Goal: Information Seeking & Learning: Find specific page/section

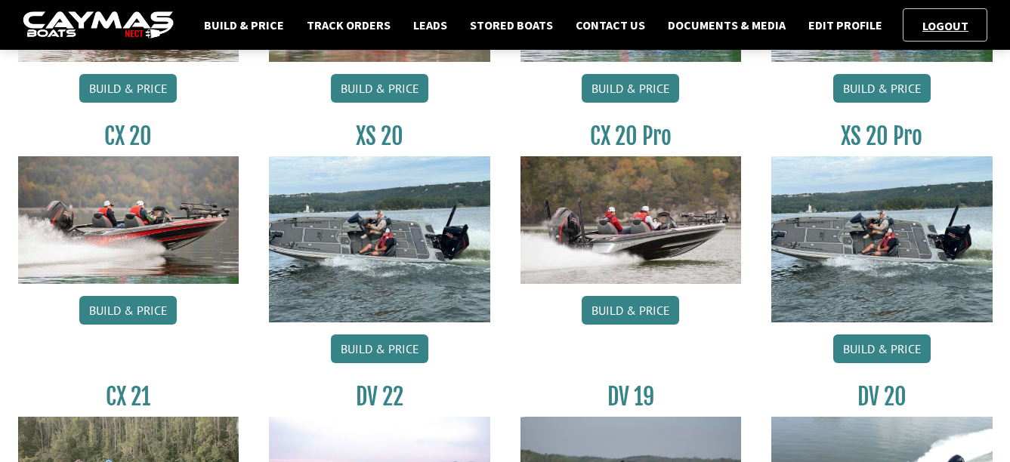
scroll to position [831, 0]
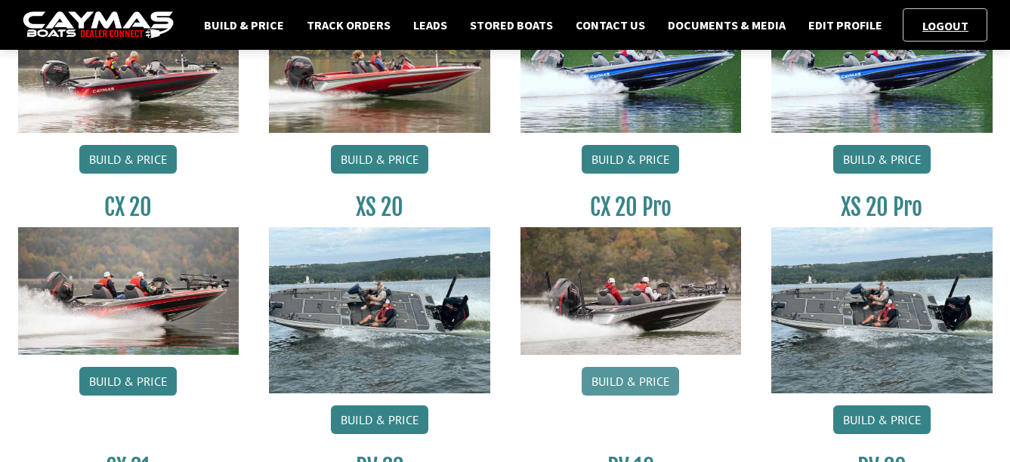
click at [630, 380] on link "Build & Price" at bounding box center [630, 381] width 97 height 29
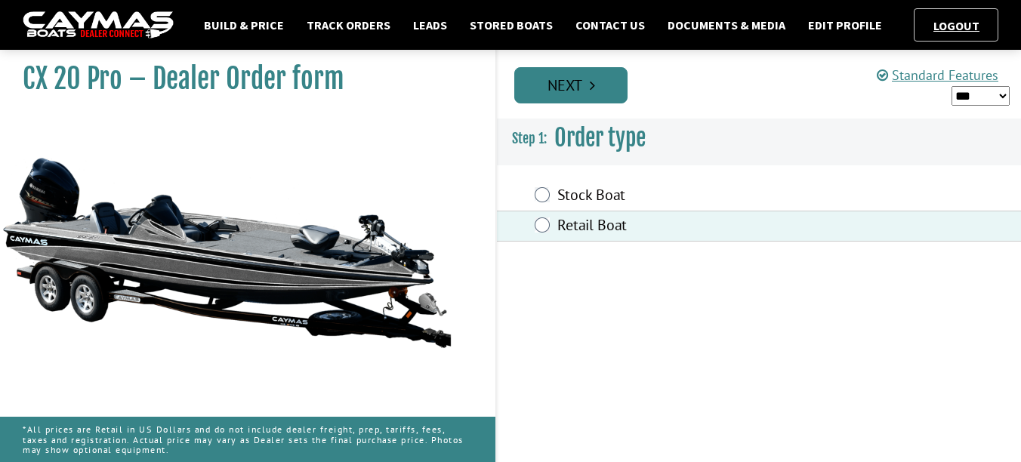
click at [582, 88] on link "Next" at bounding box center [570, 85] width 113 height 36
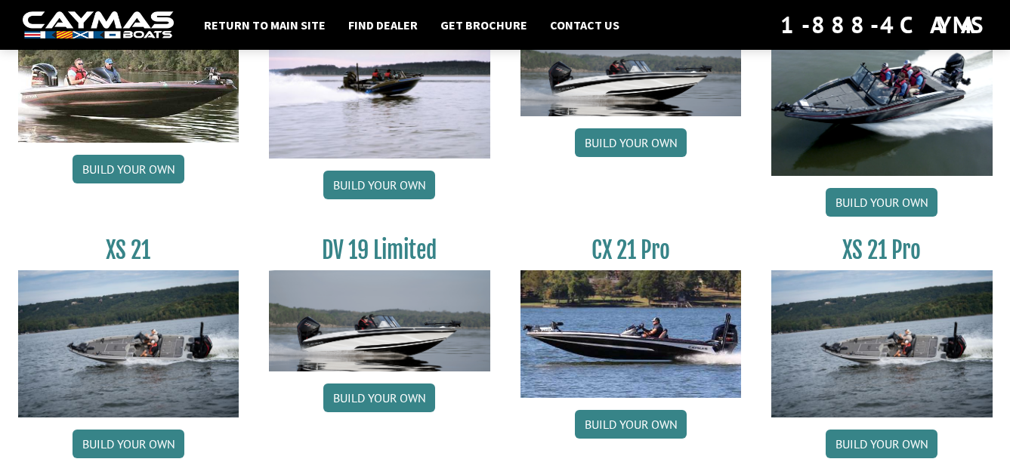
scroll to position [1939, 0]
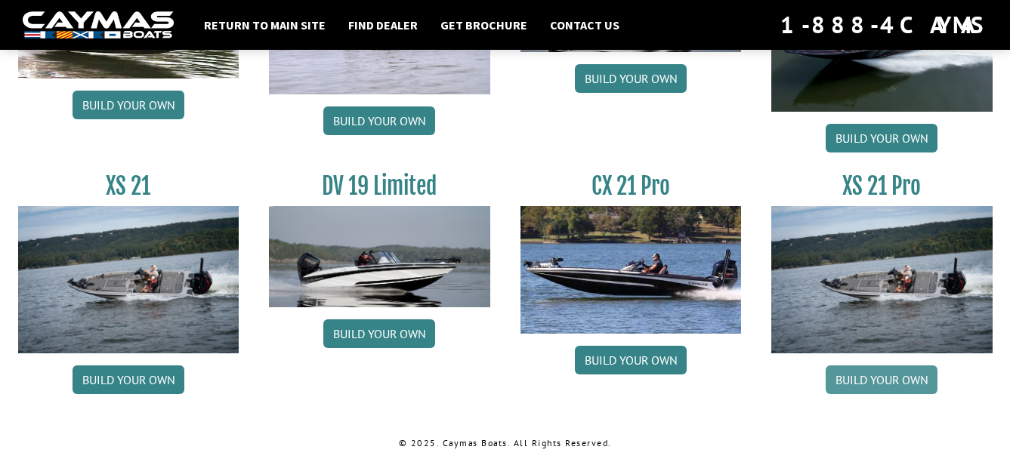
click at [876, 382] on link "Build your own" at bounding box center [881, 380] width 112 height 29
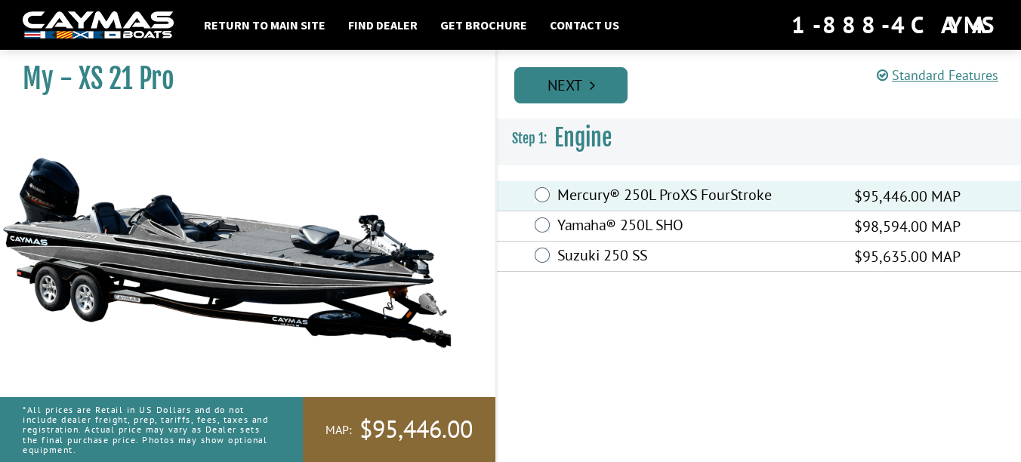
click at [564, 82] on link "Next" at bounding box center [570, 85] width 113 height 36
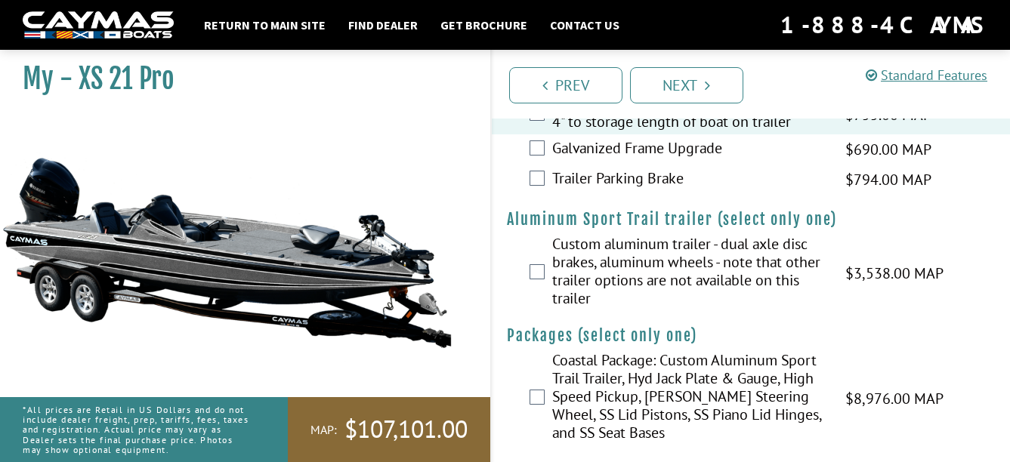
scroll to position [2602, 0]
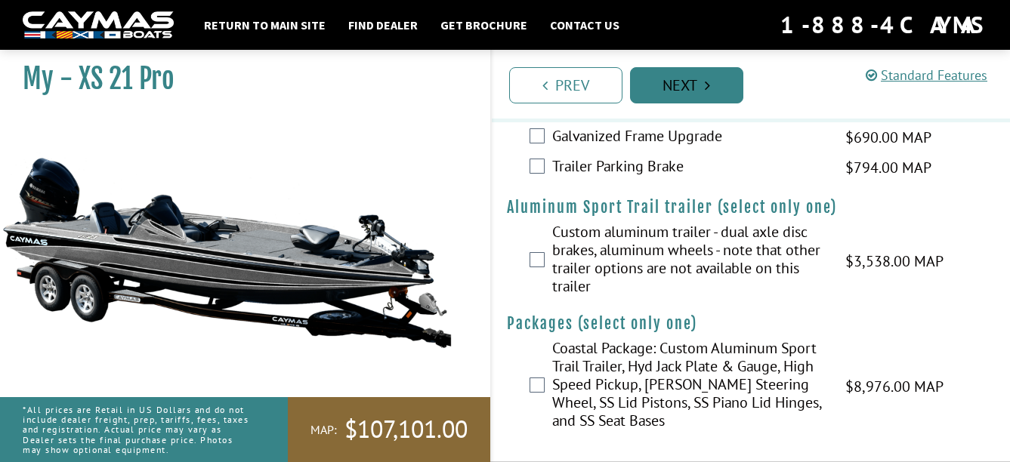
click at [695, 89] on link "Next" at bounding box center [686, 85] width 113 height 36
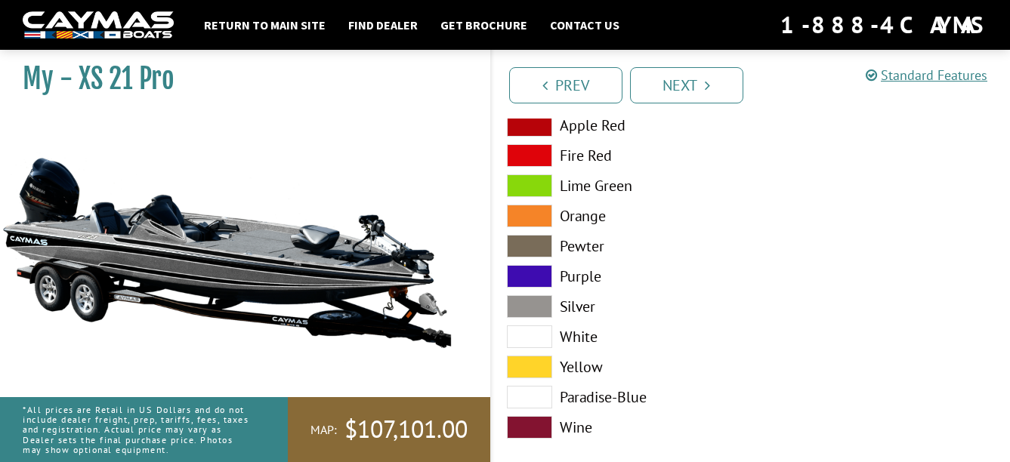
scroll to position [8745, 0]
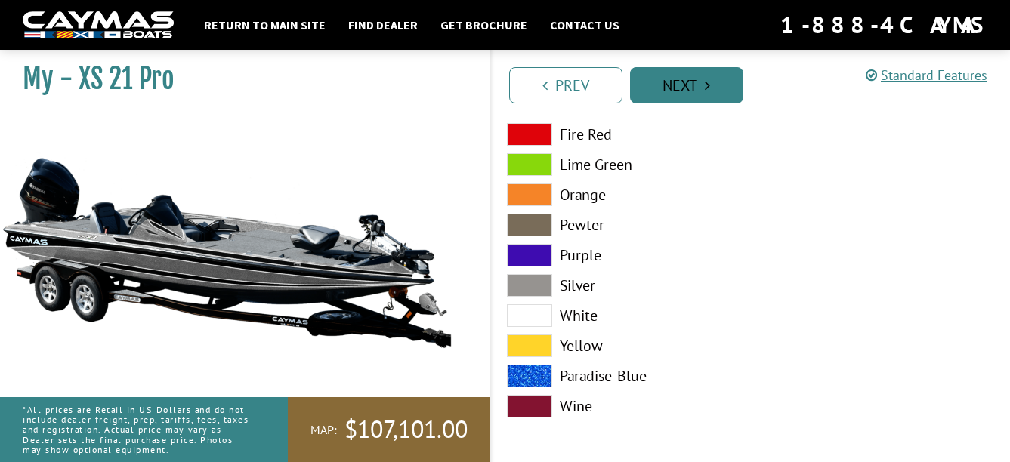
click at [684, 86] on link "Next" at bounding box center [686, 85] width 113 height 36
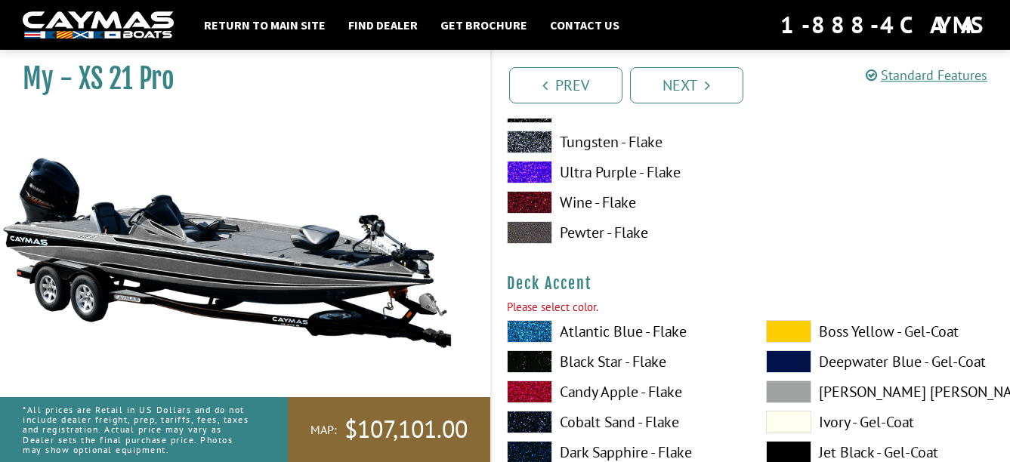
scroll to position [54, 0]
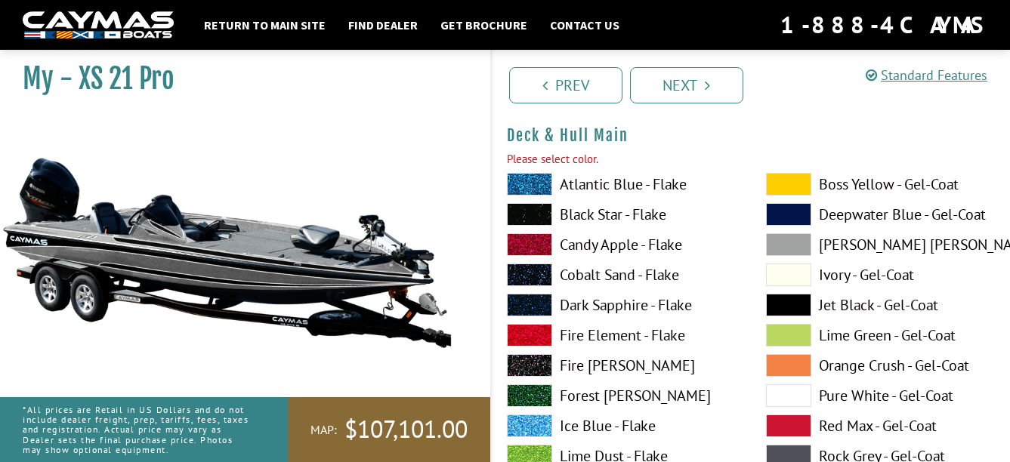
click at [530, 182] on span at bounding box center [529, 184] width 45 height 23
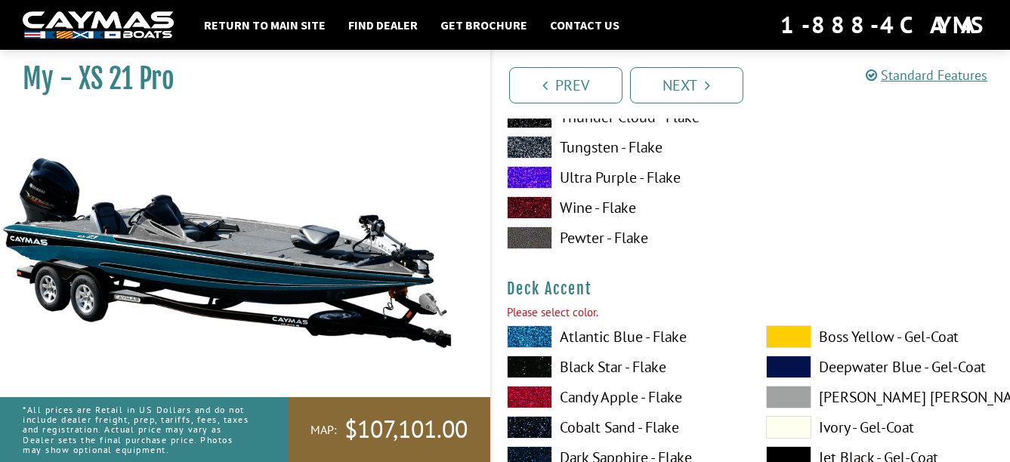
scroll to position [733, 0]
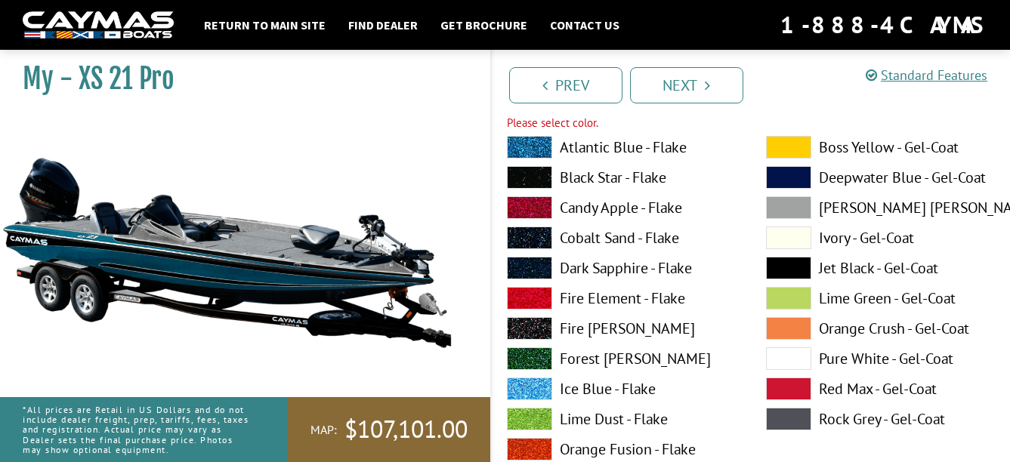
click at [531, 146] on span at bounding box center [529, 147] width 45 height 23
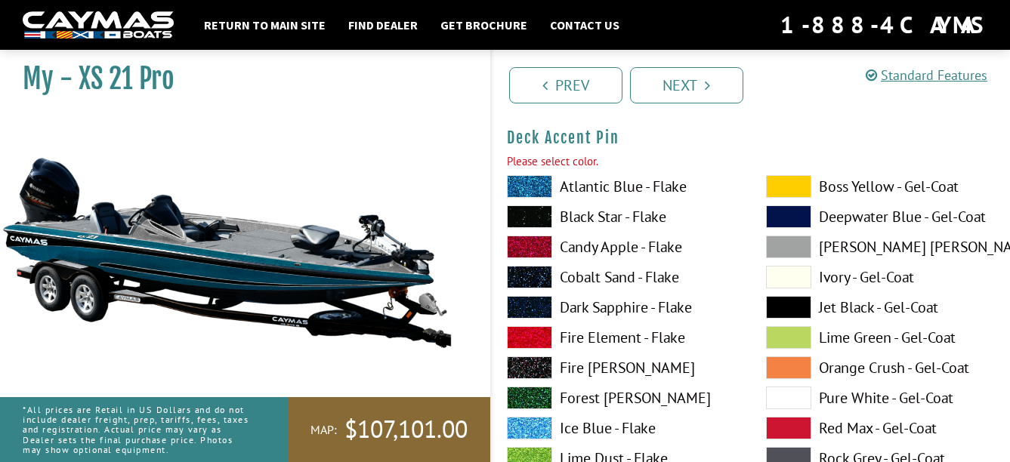
click at [533, 180] on span at bounding box center [529, 186] width 45 height 23
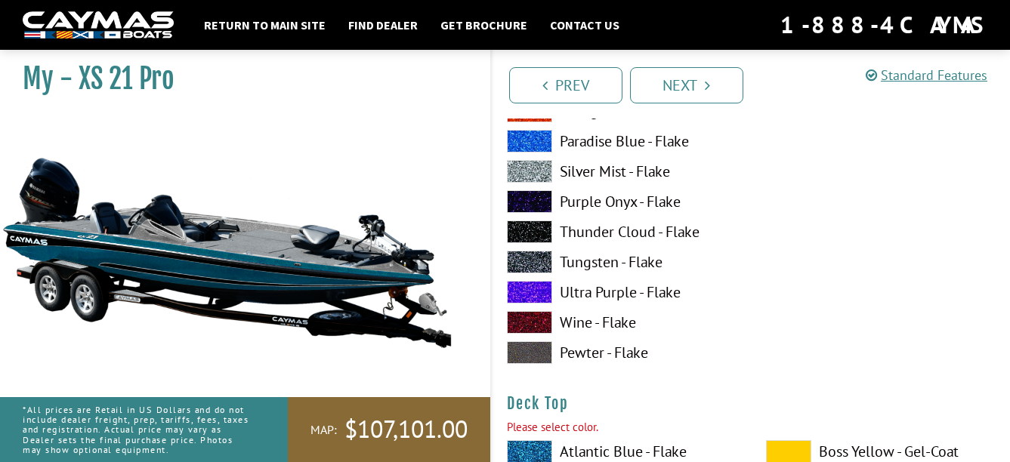
scroll to position [2093, 0]
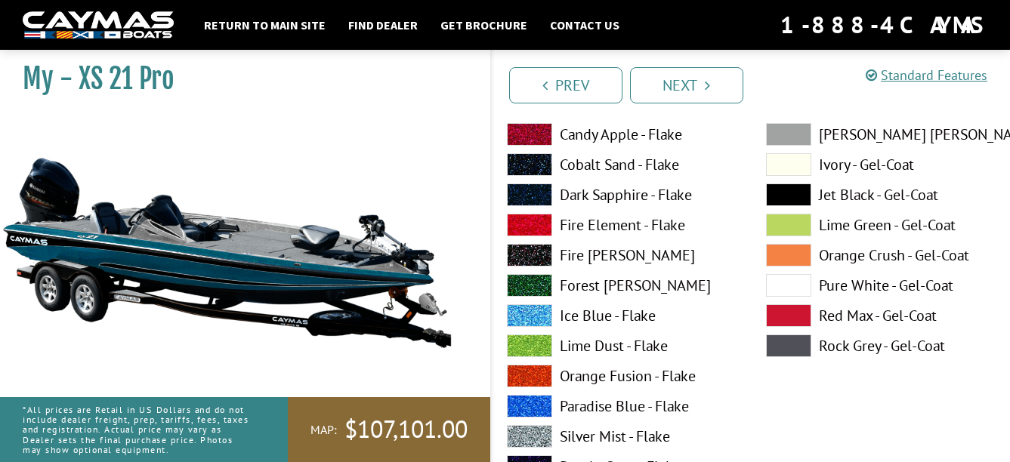
click at [530, 136] on span at bounding box center [529, 134] width 45 height 23
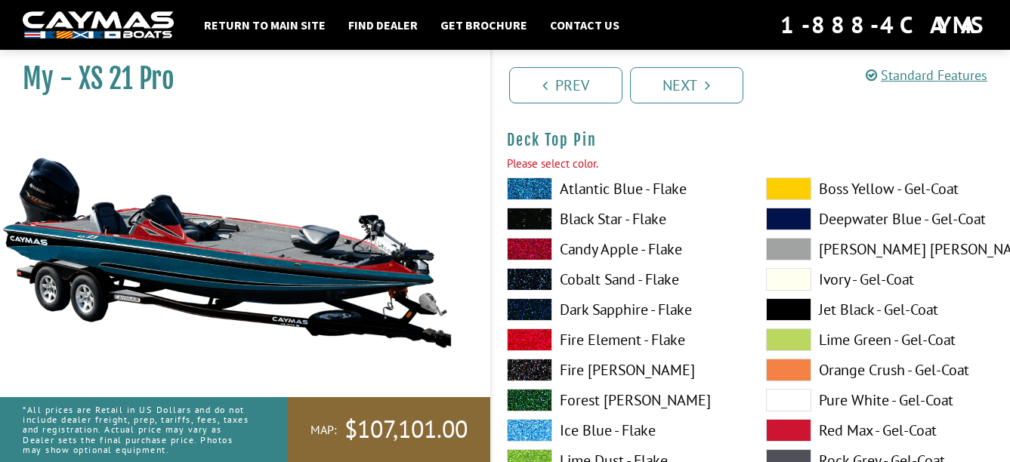
click at [538, 191] on span at bounding box center [529, 188] width 45 height 23
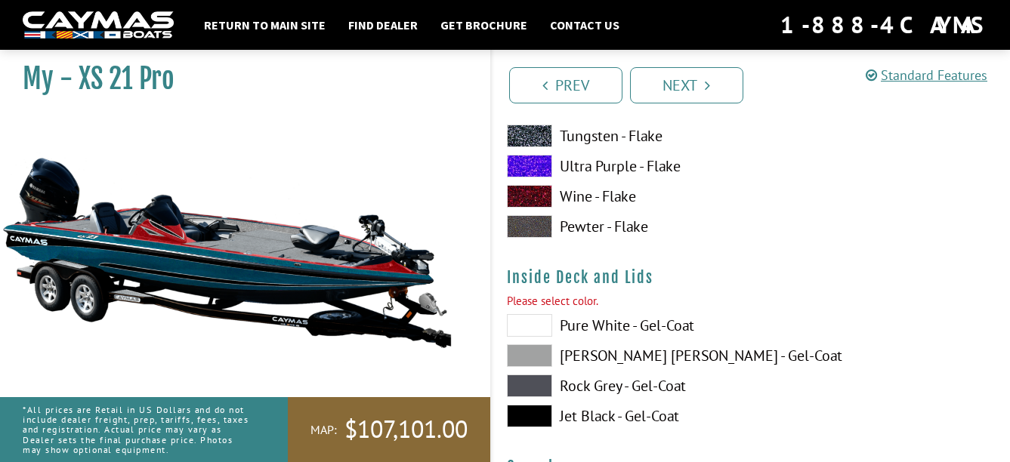
scroll to position [3301, 0]
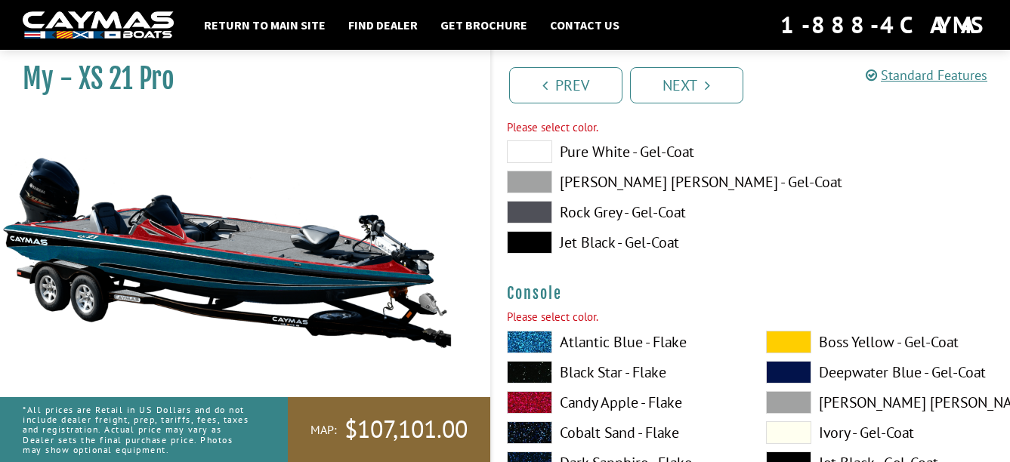
click at [533, 178] on span at bounding box center [529, 182] width 45 height 23
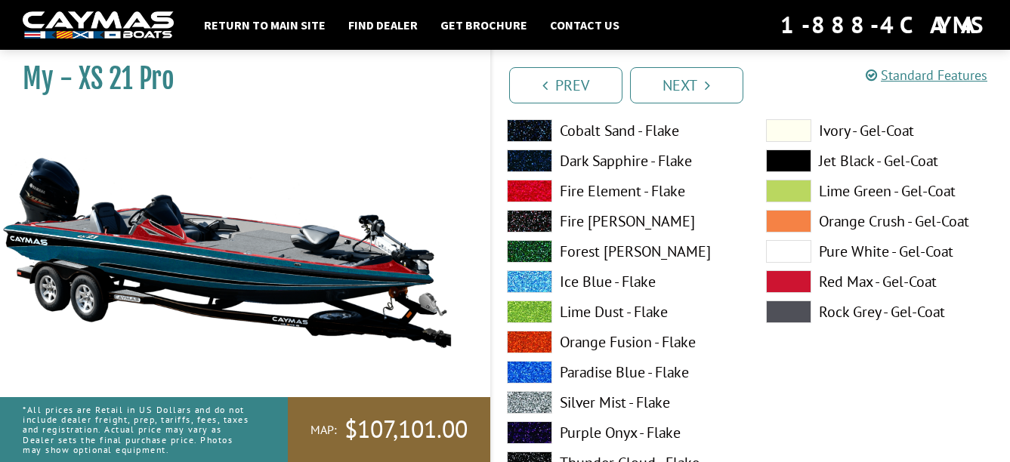
click at [541, 190] on span at bounding box center [529, 191] width 45 height 23
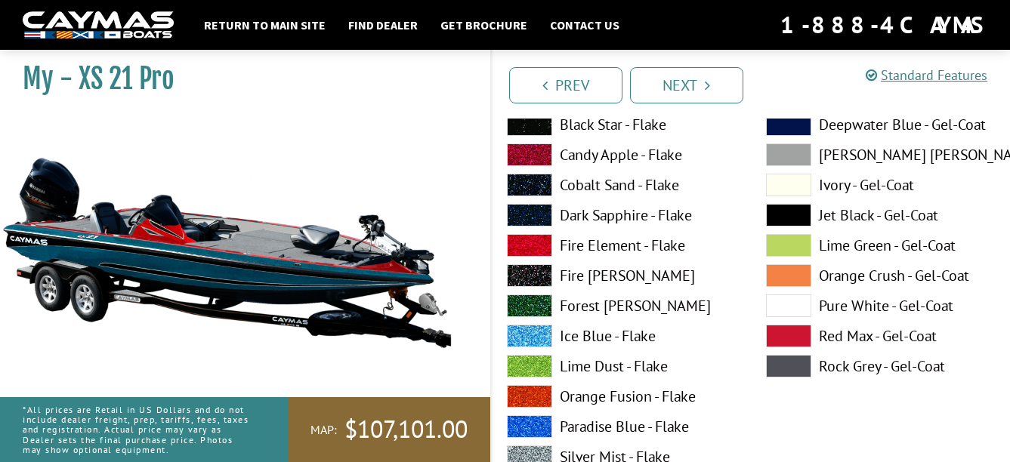
scroll to position [4207, 0]
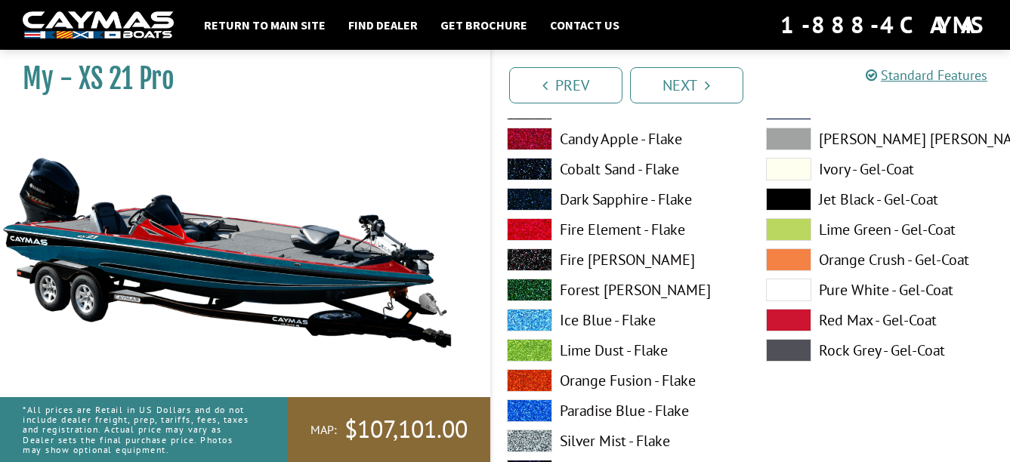
click at [532, 155] on div "Atlantic Blue - Flake Black Star - Flake Candy Apple - Flake Cobalt Sand - Flak…" at bounding box center [621, 354] width 259 height 574
click at [532, 146] on span at bounding box center [529, 139] width 45 height 23
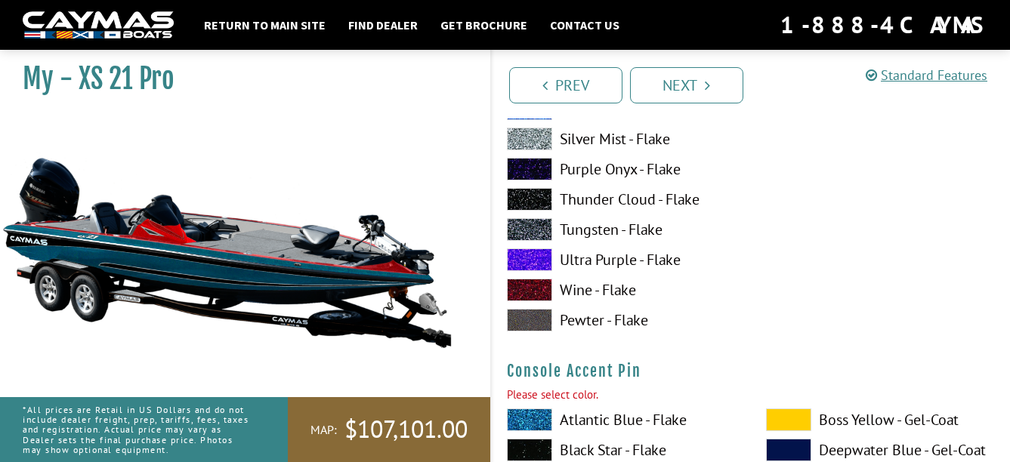
scroll to position [4736, 0]
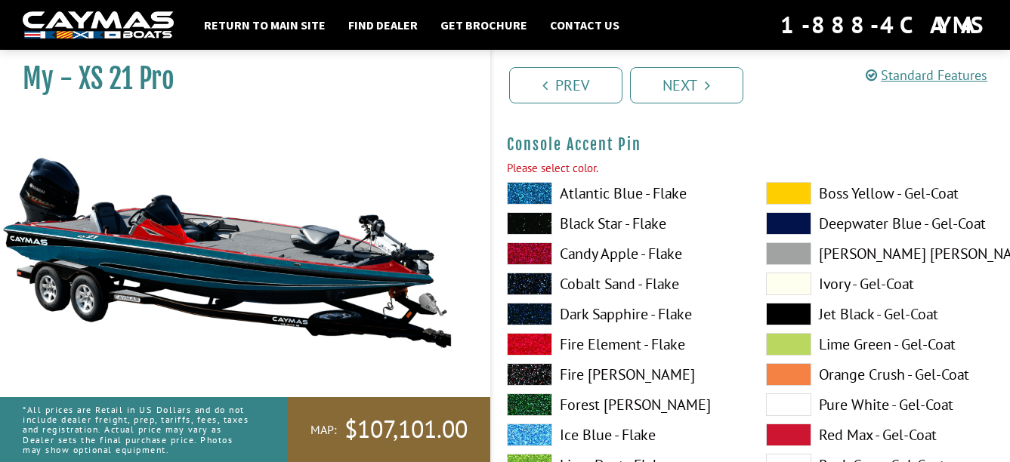
click at [526, 253] on span at bounding box center [529, 253] width 45 height 23
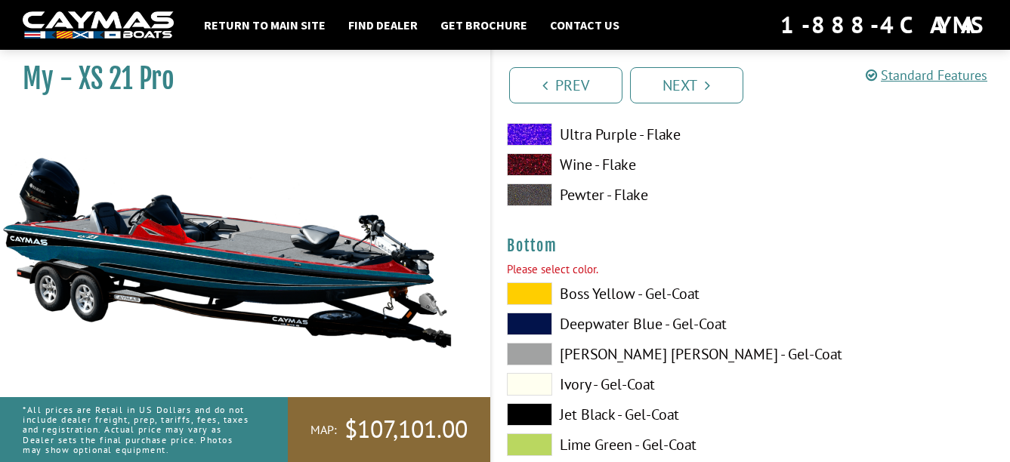
scroll to position [5340, 0]
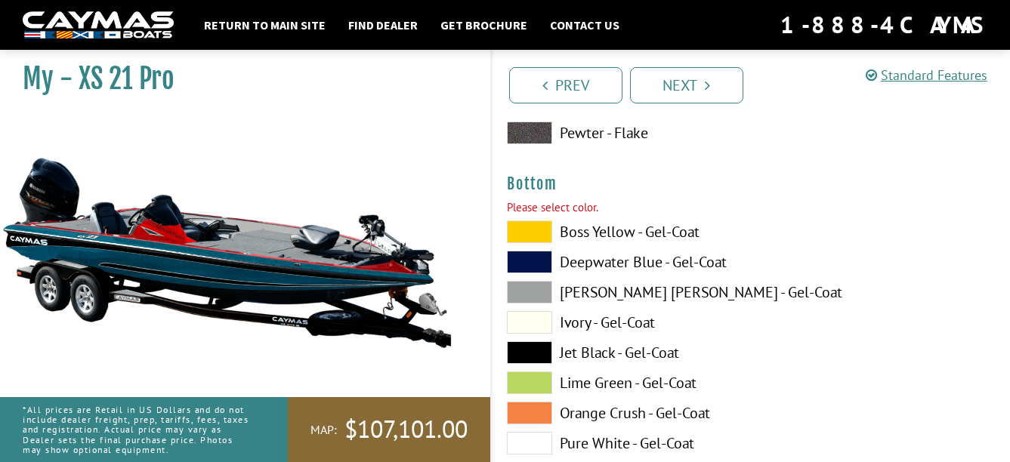
click at [526, 235] on span at bounding box center [529, 232] width 45 height 23
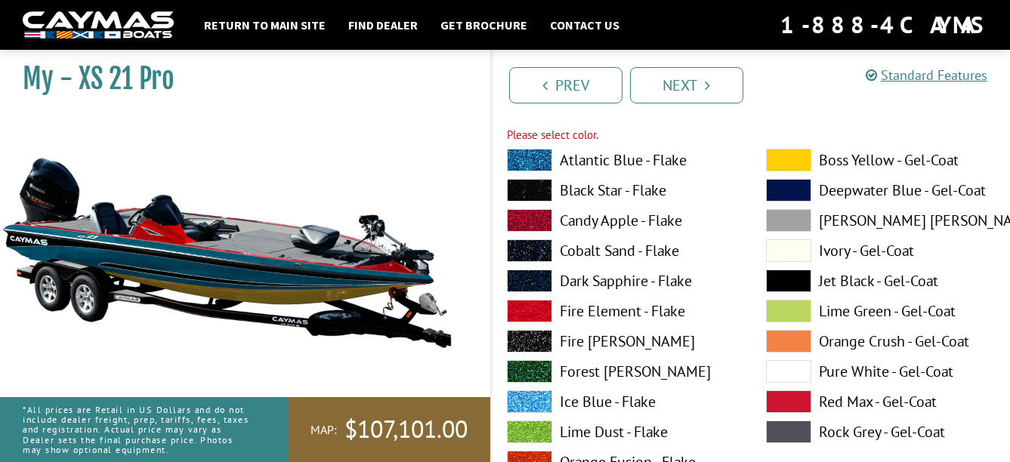
scroll to position [5793, 0]
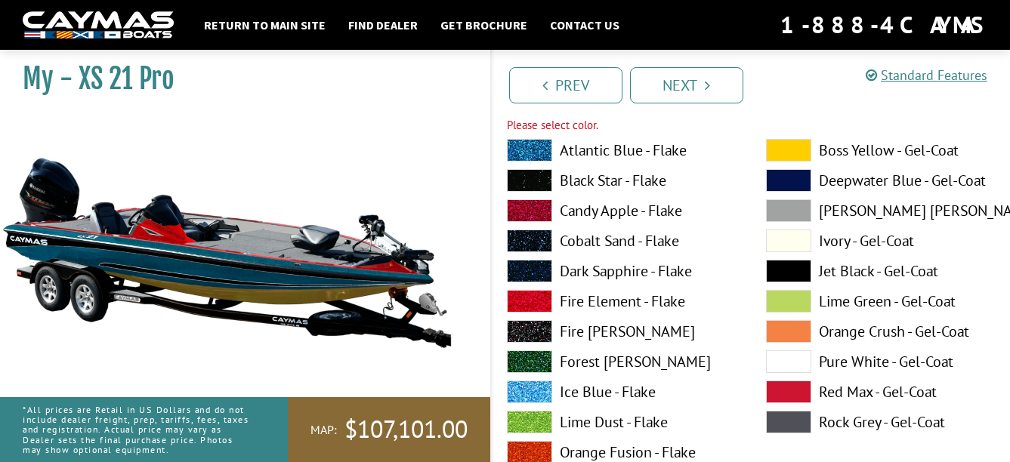
click at [523, 153] on span at bounding box center [529, 150] width 45 height 23
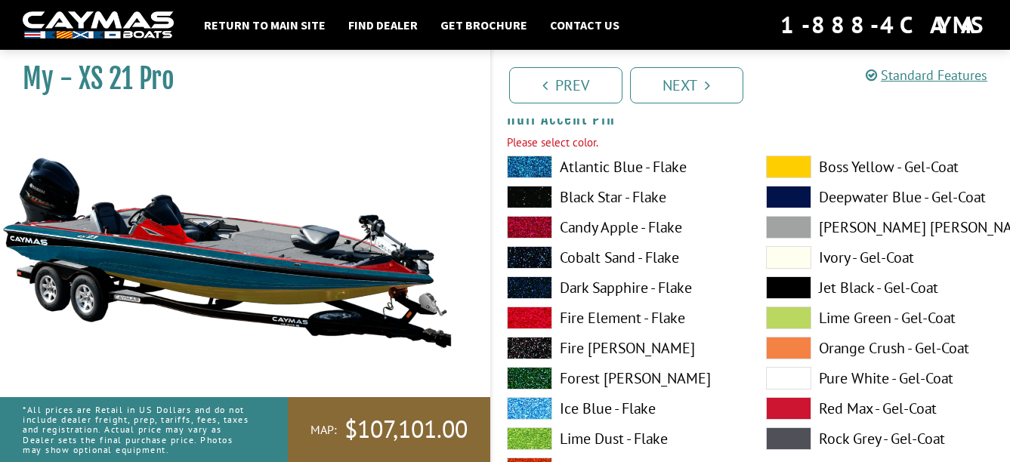
scroll to position [6473, 0]
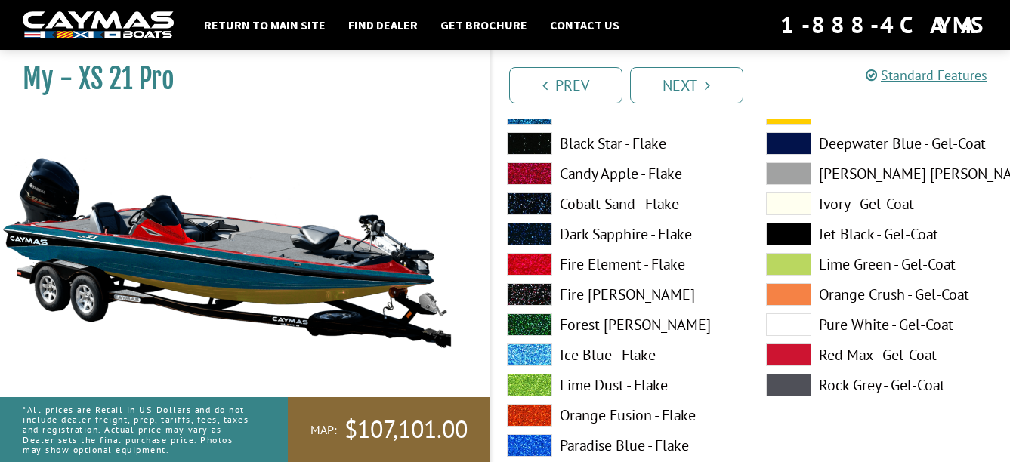
click at [529, 190] on div "Atlantic Blue - Flake Black Star - Flake Candy Apple - Flake Cobalt Sand - Flak…" at bounding box center [621, 389] width 259 height 574
click at [529, 196] on span at bounding box center [529, 204] width 45 height 23
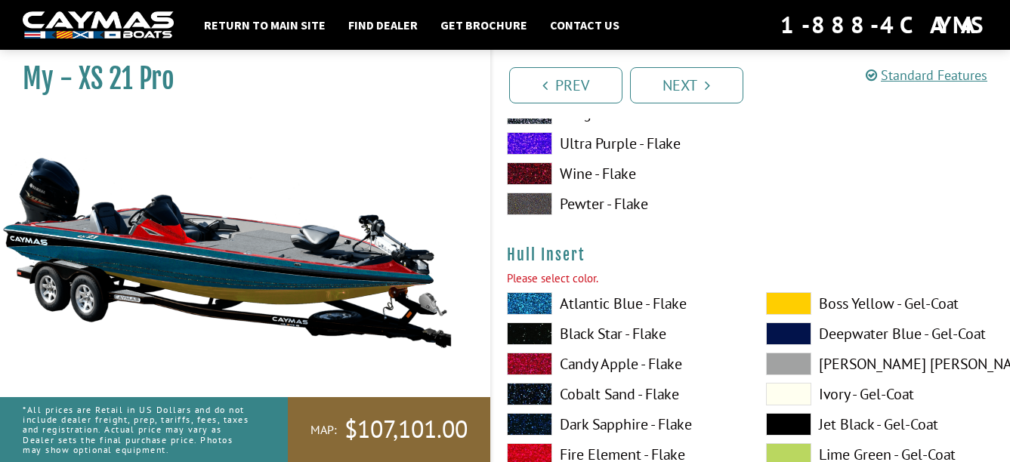
scroll to position [7077, 0]
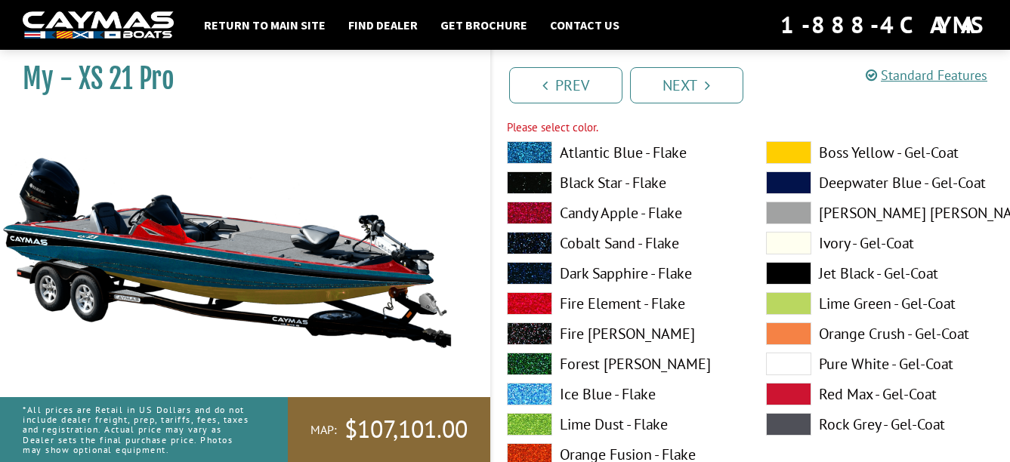
click at [531, 205] on span at bounding box center [529, 213] width 45 height 23
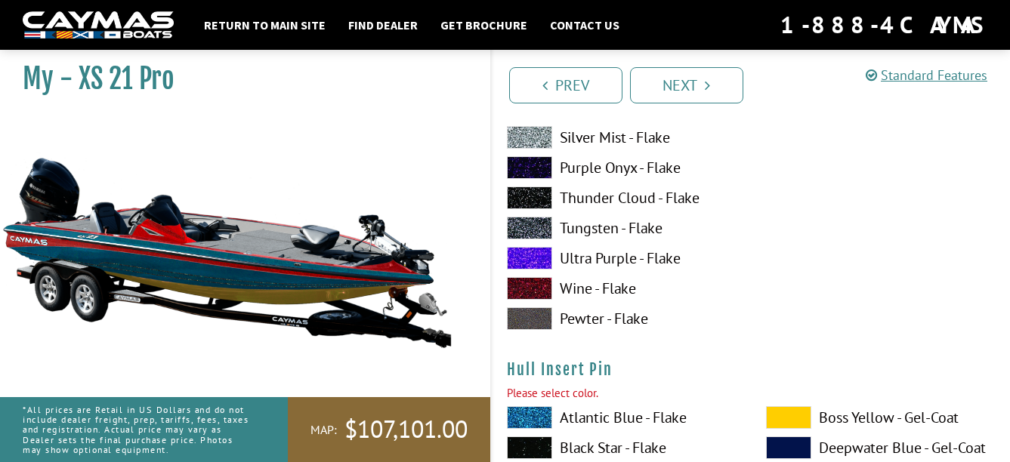
scroll to position [7606, 0]
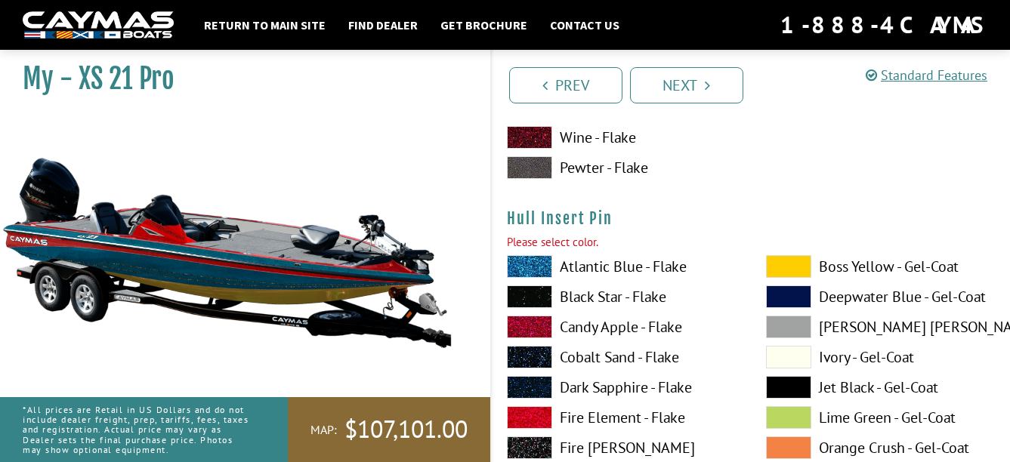
click at [531, 266] on span at bounding box center [529, 266] width 45 height 23
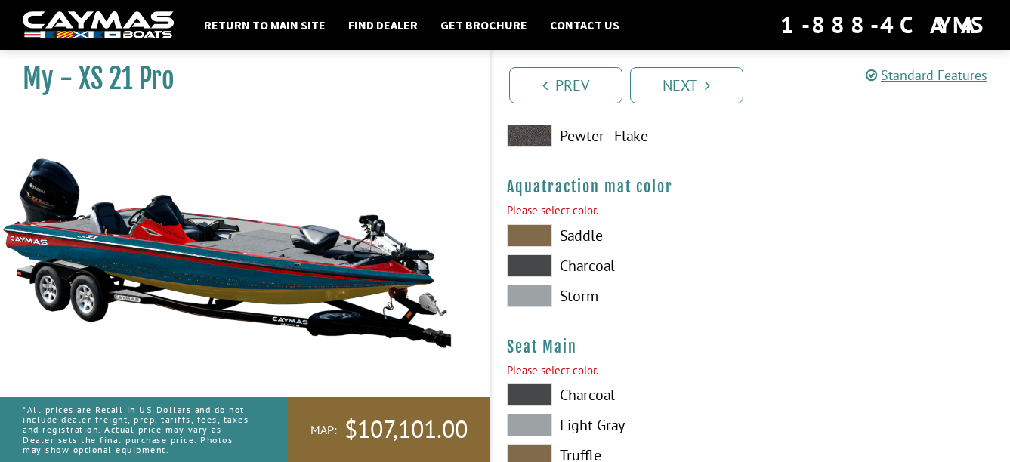
scroll to position [8285, 0]
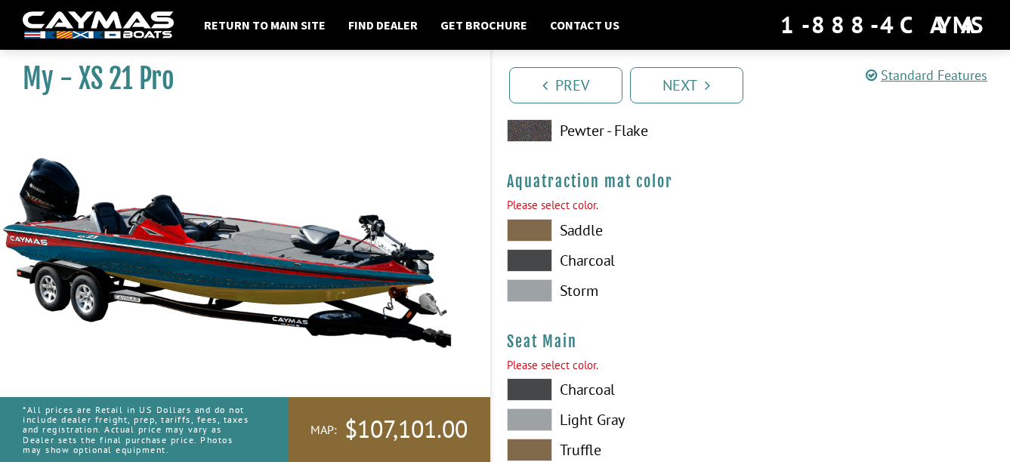
click at [531, 259] on span at bounding box center [529, 260] width 45 height 23
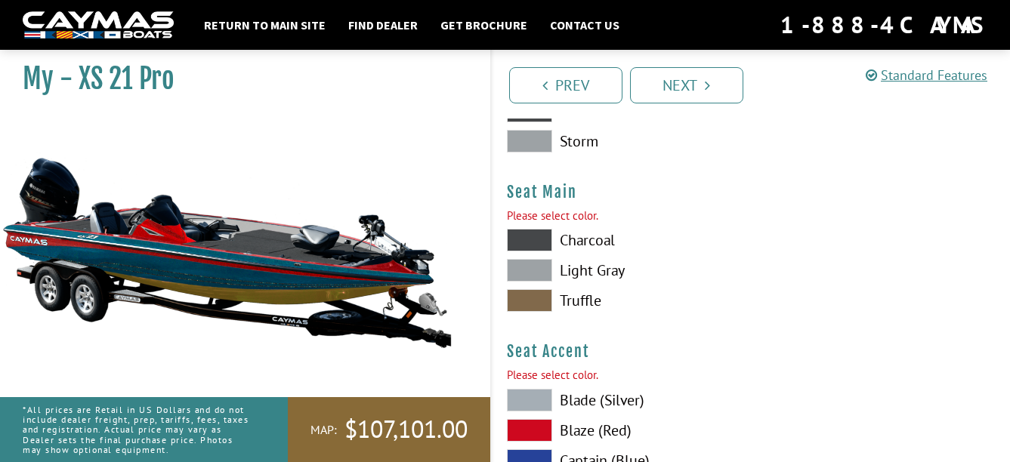
scroll to position [8437, 0]
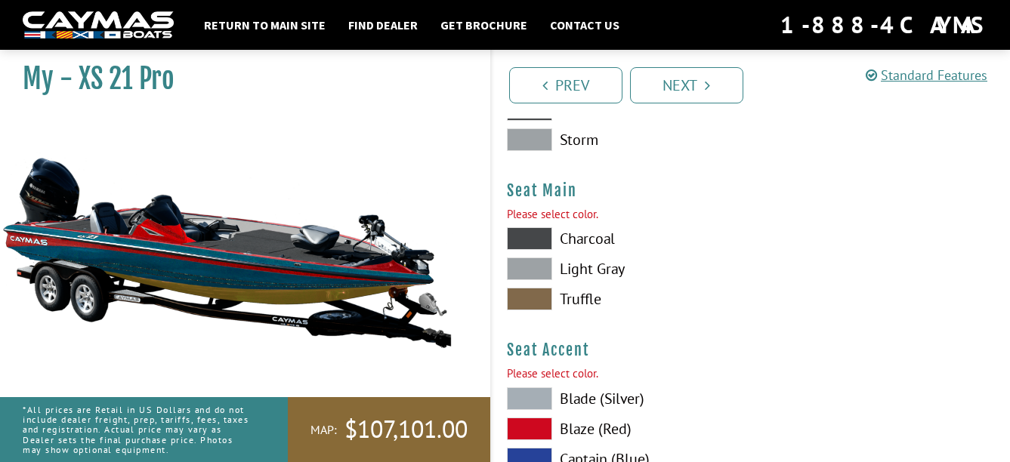
click at [535, 273] on span at bounding box center [529, 269] width 45 height 23
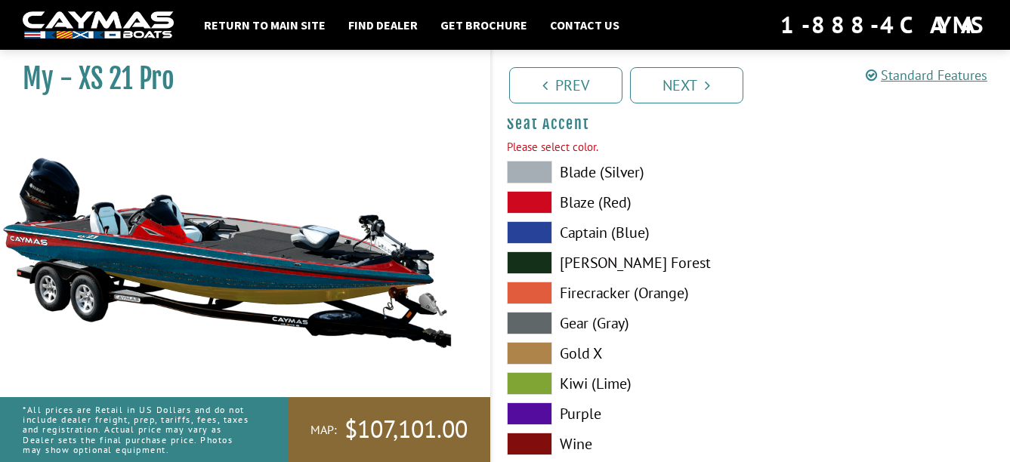
click at [533, 260] on span at bounding box center [529, 262] width 45 height 23
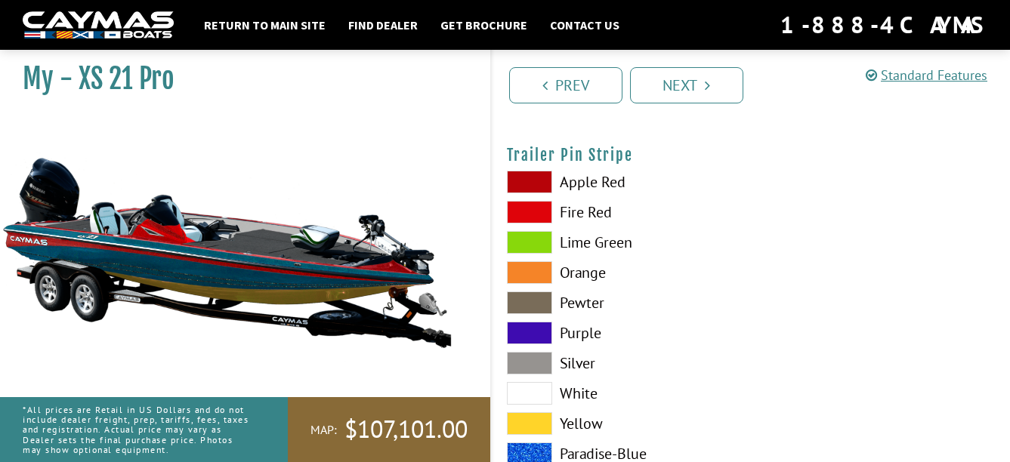
scroll to position [9041, 0]
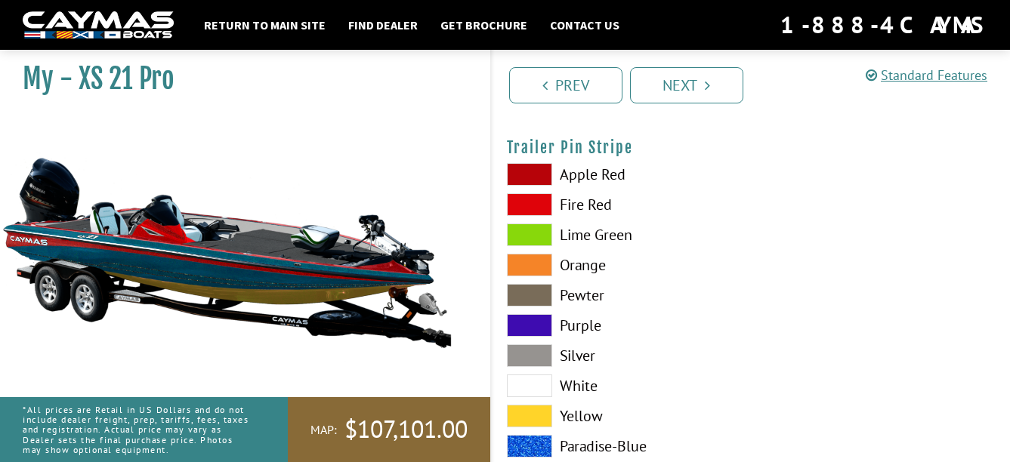
click at [537, 237] on span at bounding box center [529, 235] width 45 height 23
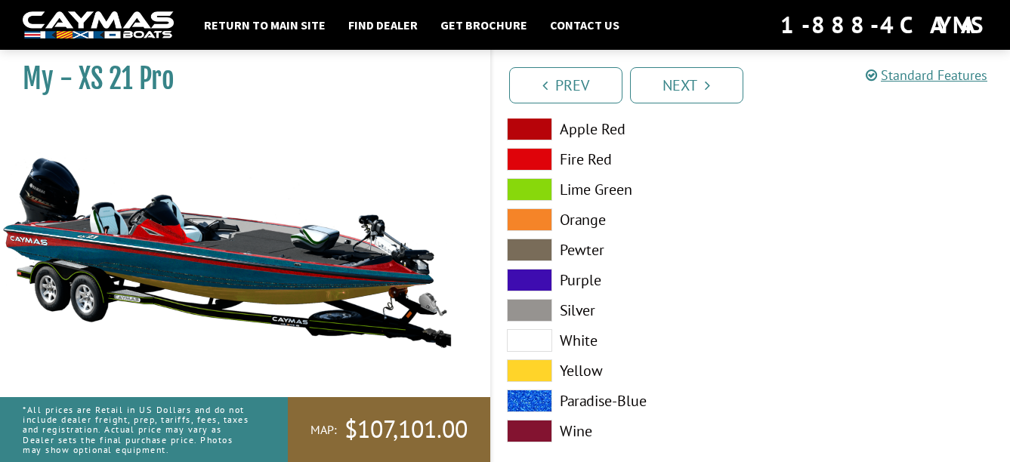
scroll to position [9111, 0]
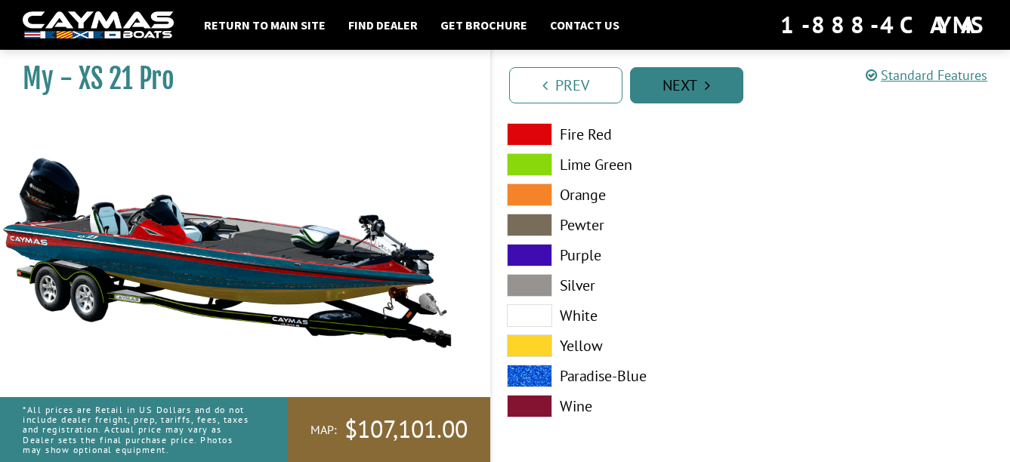
click at [697, 85] on link "Next" at bounding box center [686, 85] width 113 height 36
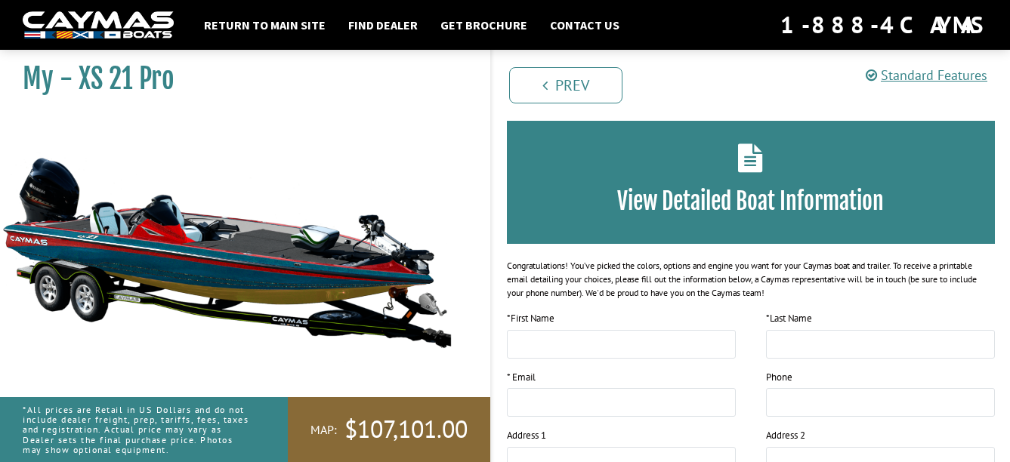
scroll to position [76, 0]
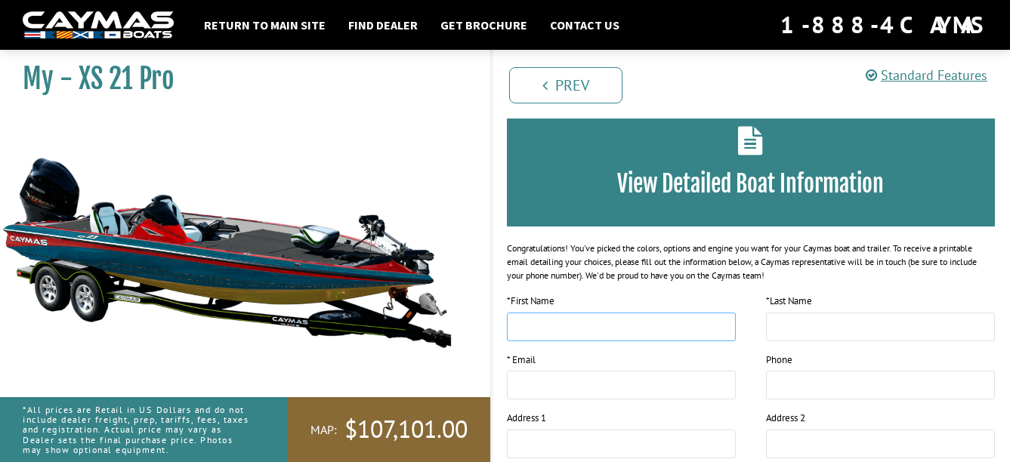
click at [570, 318] on input "text" at bounding box center [621, 327] width 229 height 29
type input "*****"
type input "******"
type input "**********"
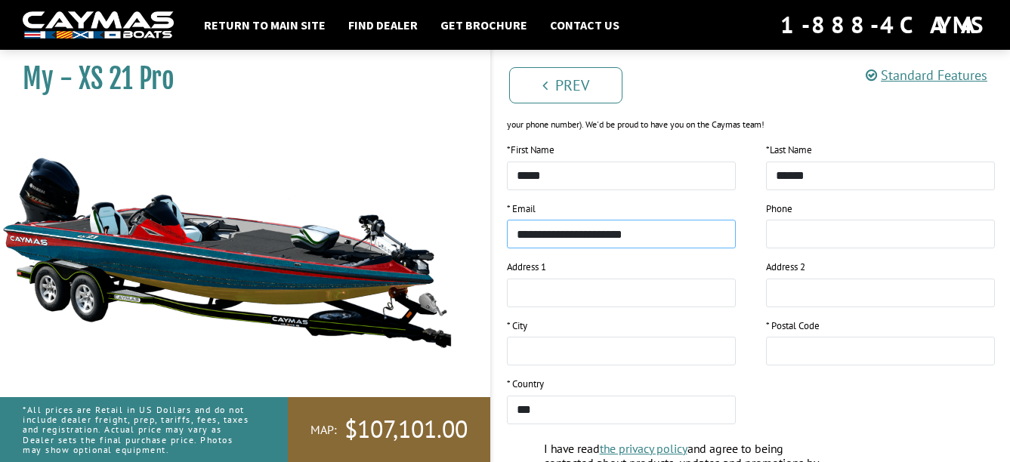
scroll to position [302, 0]
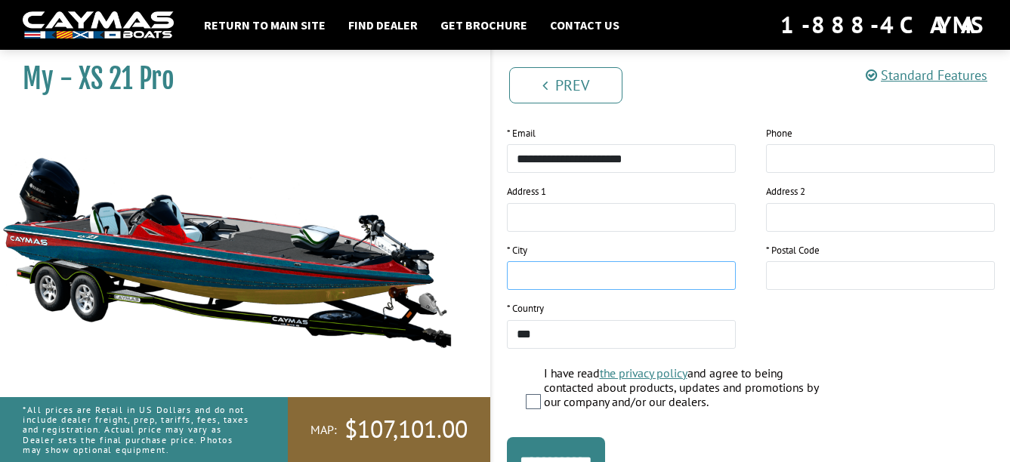
click at [538, 273] on input "text" at bounding box center [621, 275] width 229 height 29
type input "****"
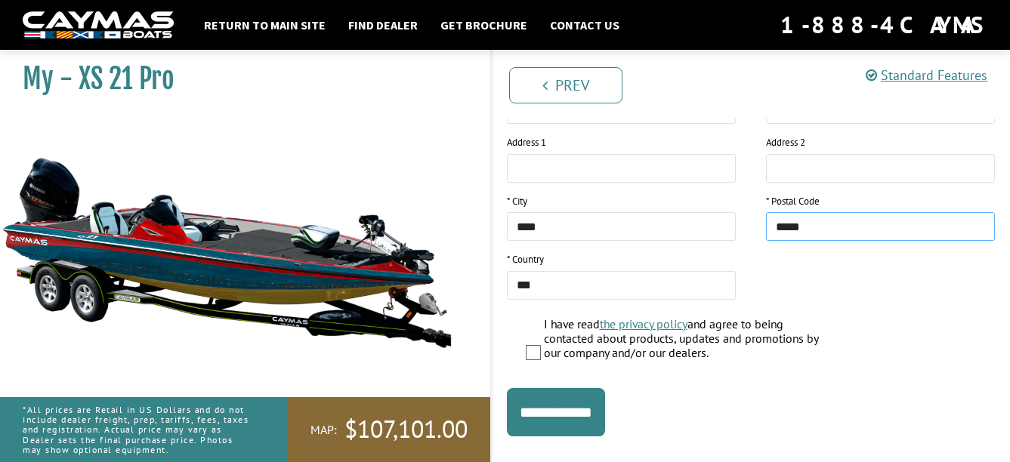
scroll to position [377, 0]
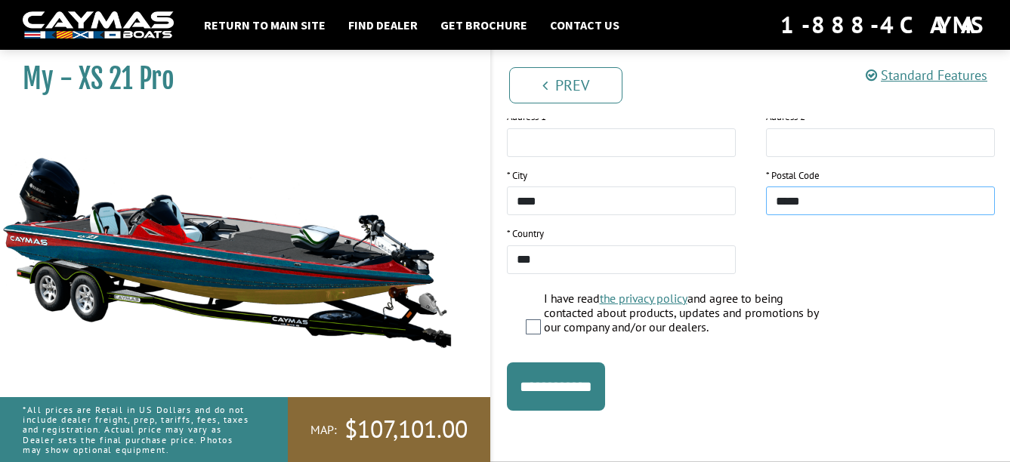
type input "*****"
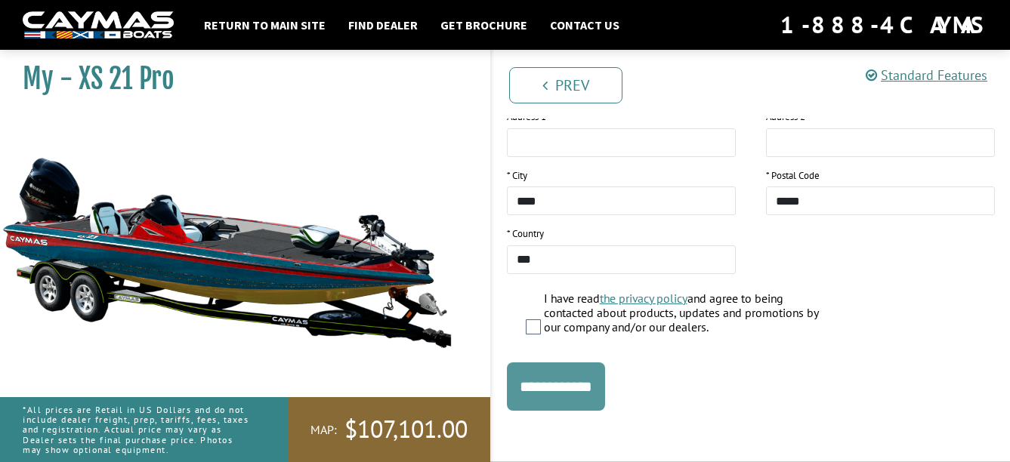
click at [554, 374] on input "**********" at bounding box center [556, 387] width 98 height 48
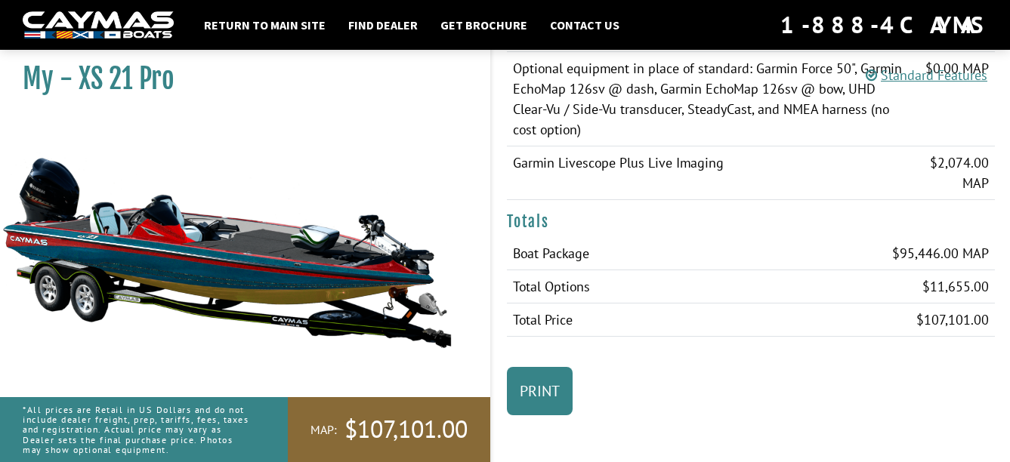
scroll to position [1835, 0]
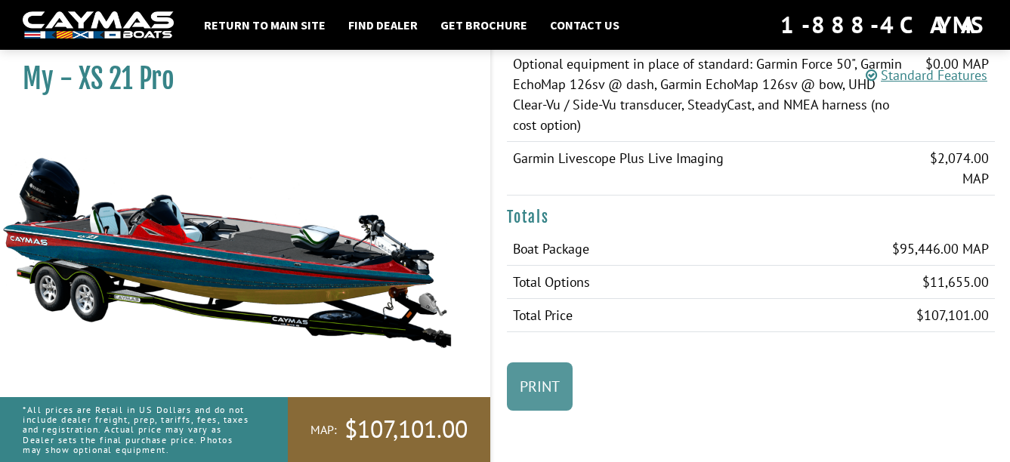
click at [548, 387] on link "Print" at bounding box center [540, 387] width 66 height 48
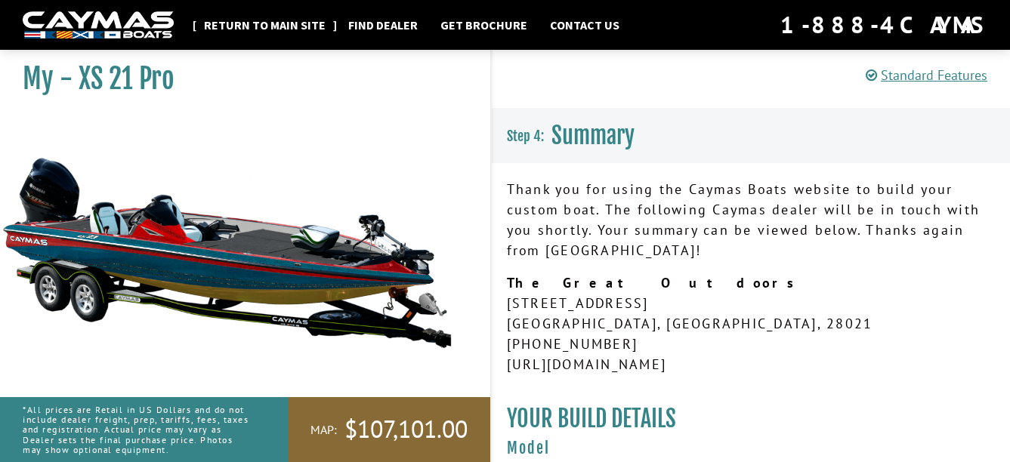
click at [268, 20] on link "Return to main site" at bounding box center [264, 25] width 137 height 20
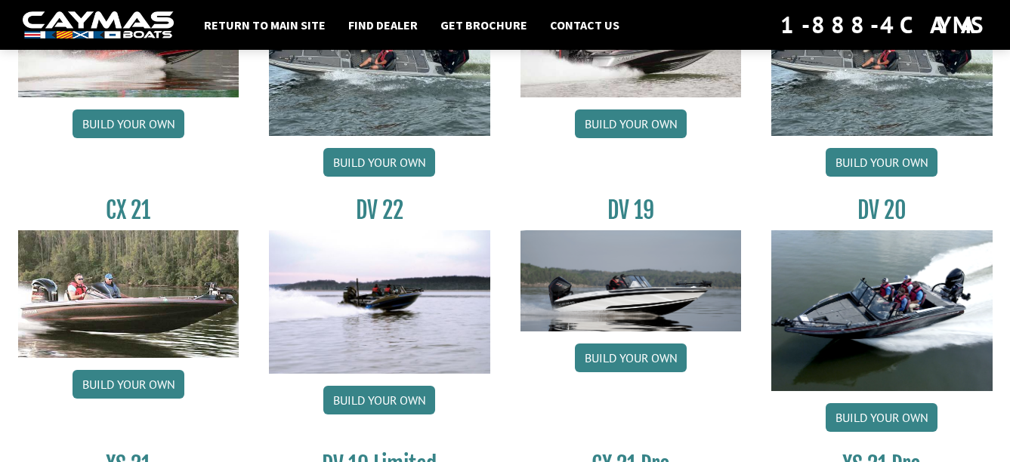
scroll to position [1661, 0]
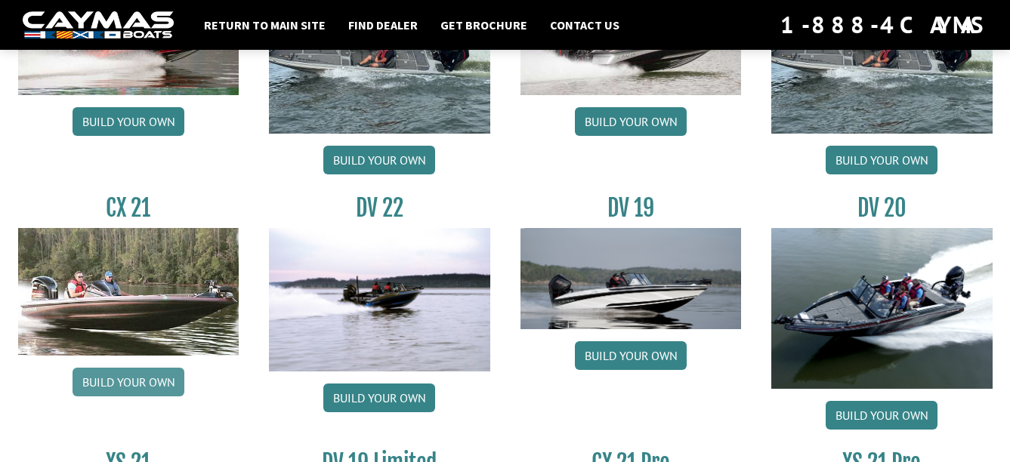
click at [110, 378] on link "Build your own" at bounding box center [129, 382] width 112 height 29
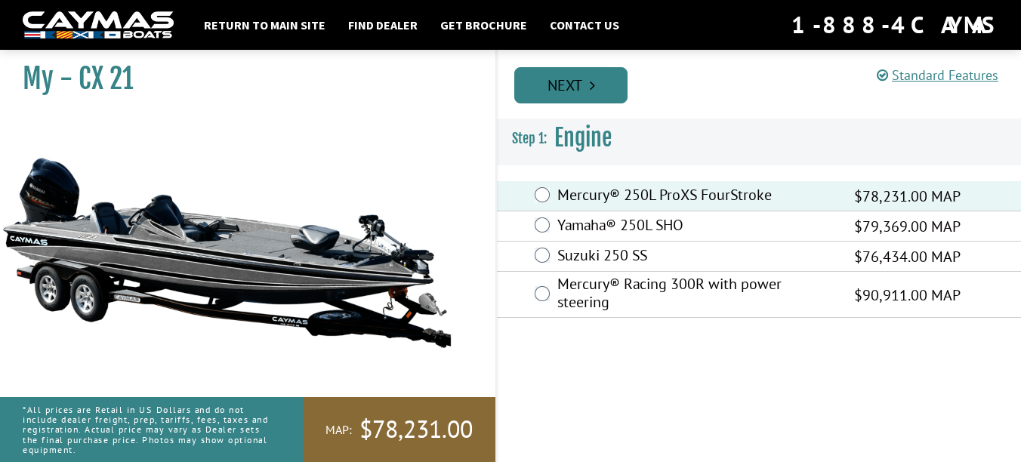
click at [558, 91] on link "Next" at bounding box center [570, 85] width 113 height 36
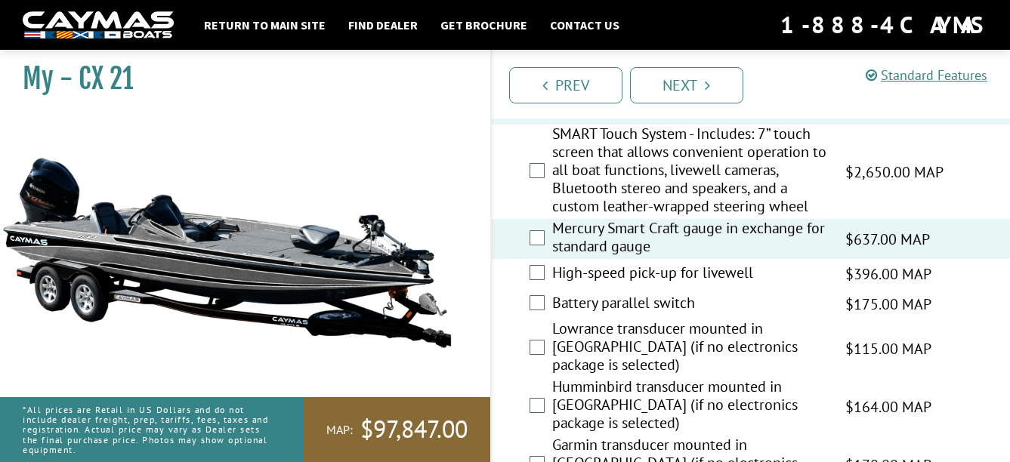
scroll to position [2039, 0]
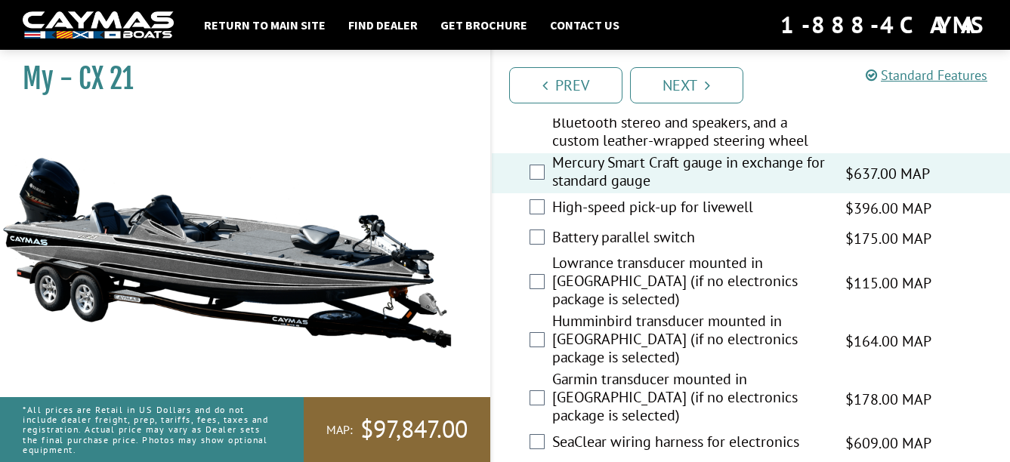
click at [545, 239] on div "Battery parallel switch $175.00 MAP $206.00 MSRP" at bounding box center [751, 239] width 519 height 30
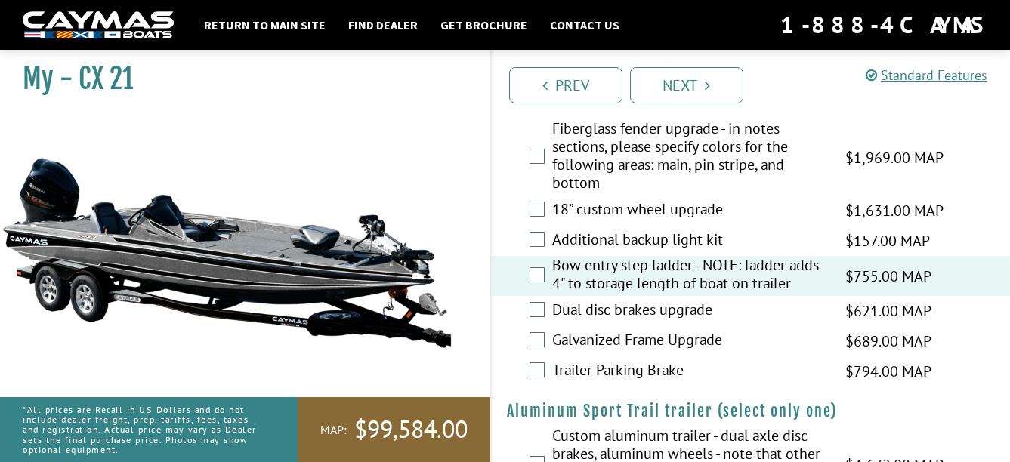
scroll to position [2534, 0]
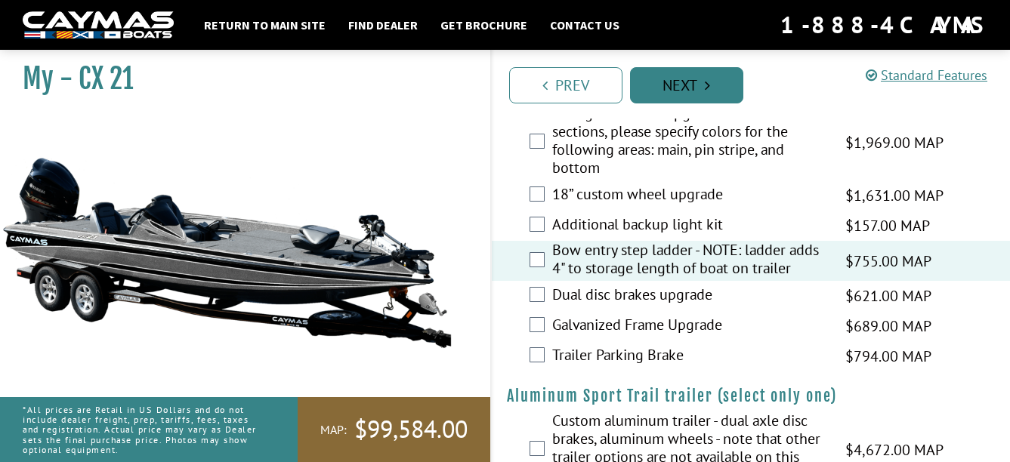
click at [674, 91] on link "Next" at bounding box center [686, 85] width 113 height 36
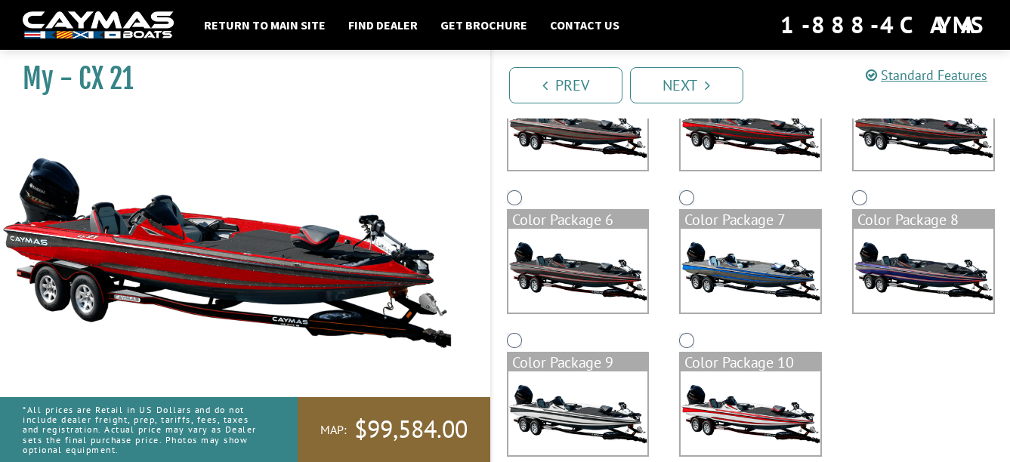
scroll to position [372, 0]
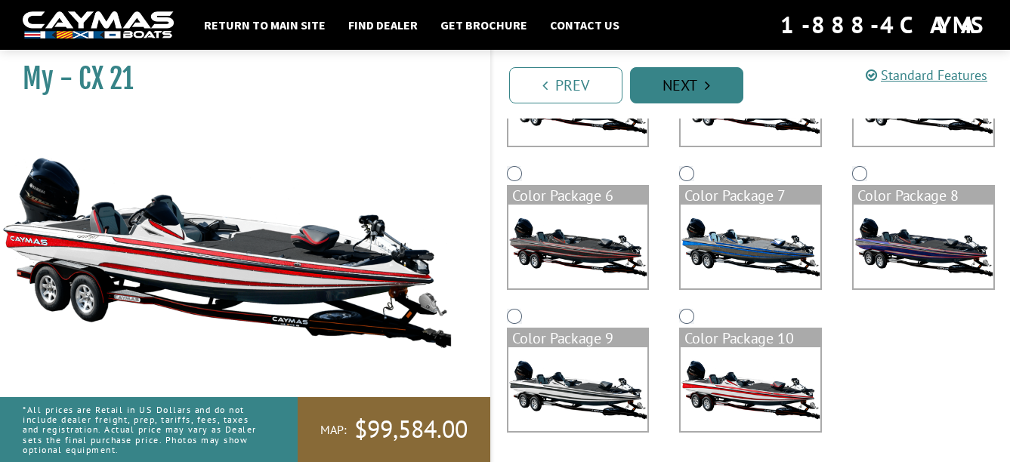
click at [681, 87] on link "Next" at bounding box center [686, 85] width 113 height 36
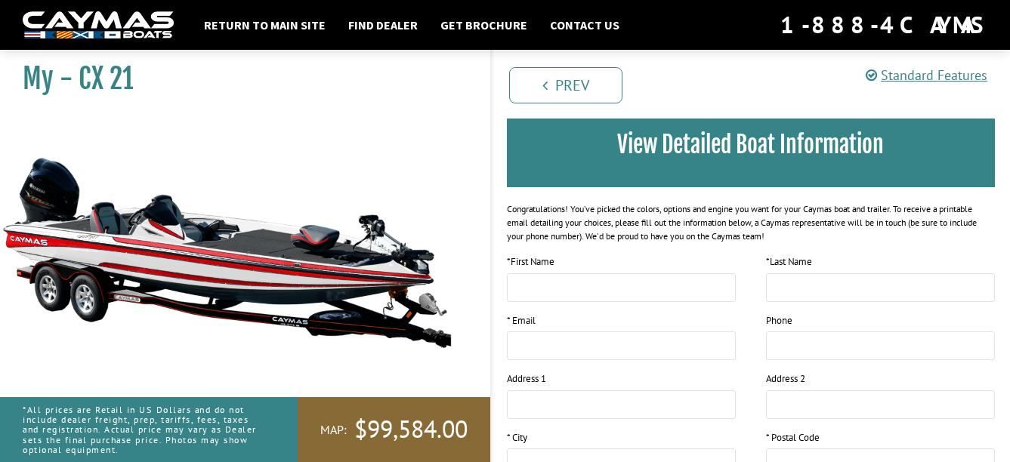
scroll to position [151, 0]
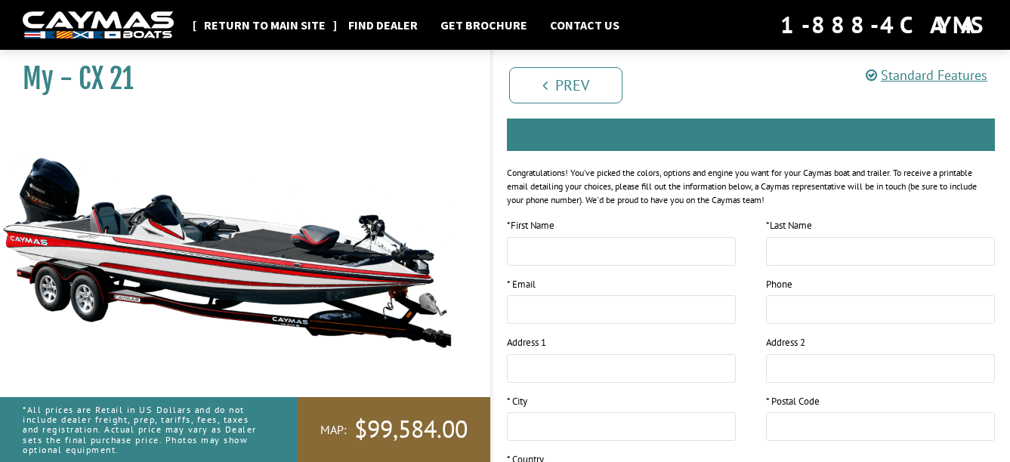
click at [271, 23] on link "Return to main site" at bounding box center [264, 25] width 137 height 20
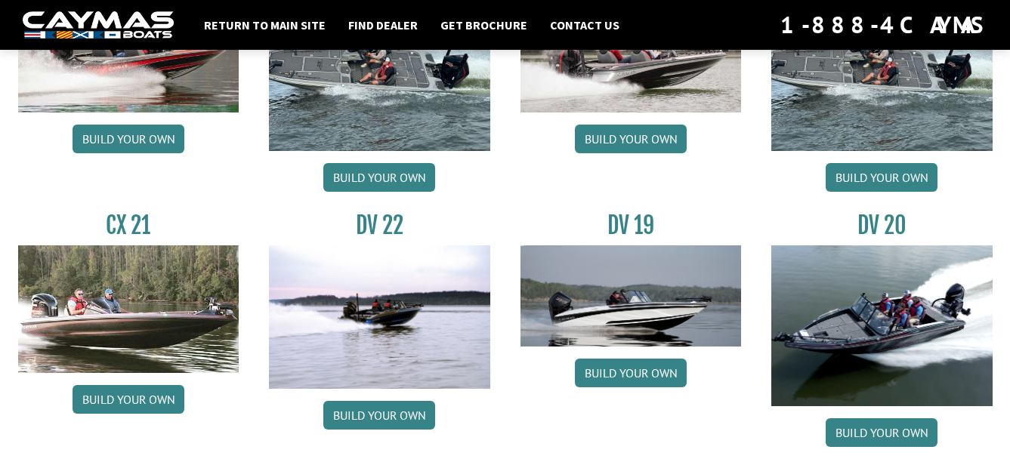
scroll to position [1939, 0]
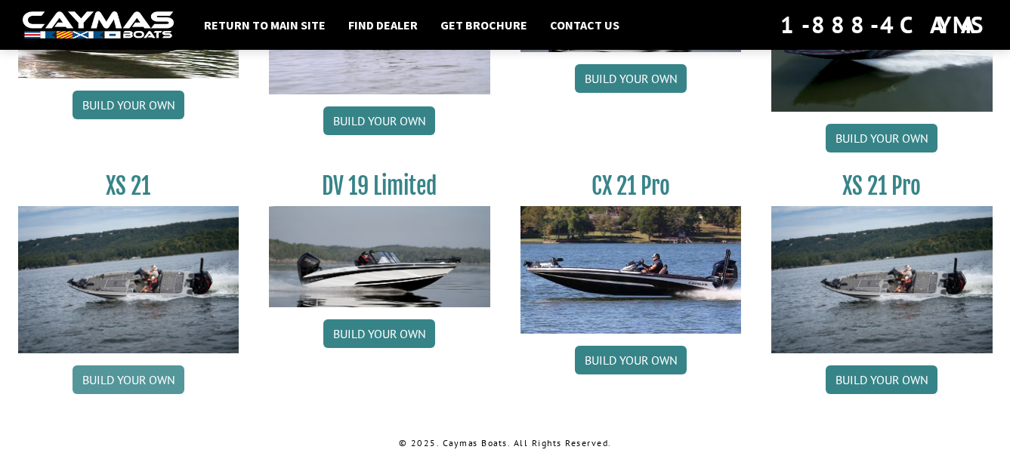
click at [121, 387] on link "Build your own" at bounding box center [129, 380] width 112 height 29
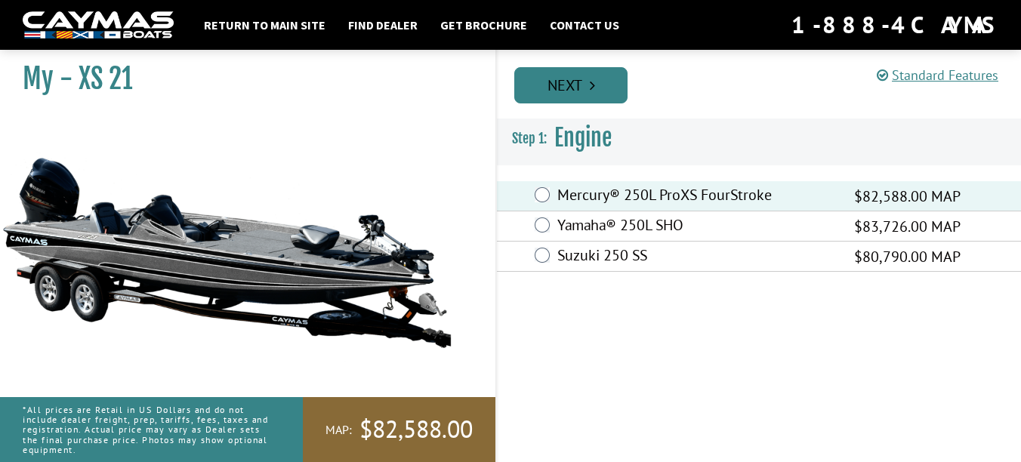
click at [569, 85] on link "Next" at bounding box center [570, 85] width 113 height 36
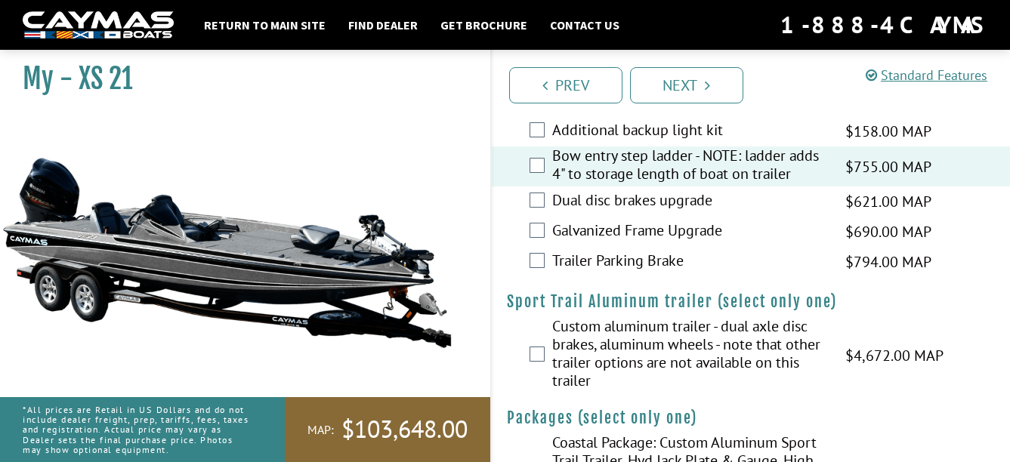
scroll to position [2648, 0]
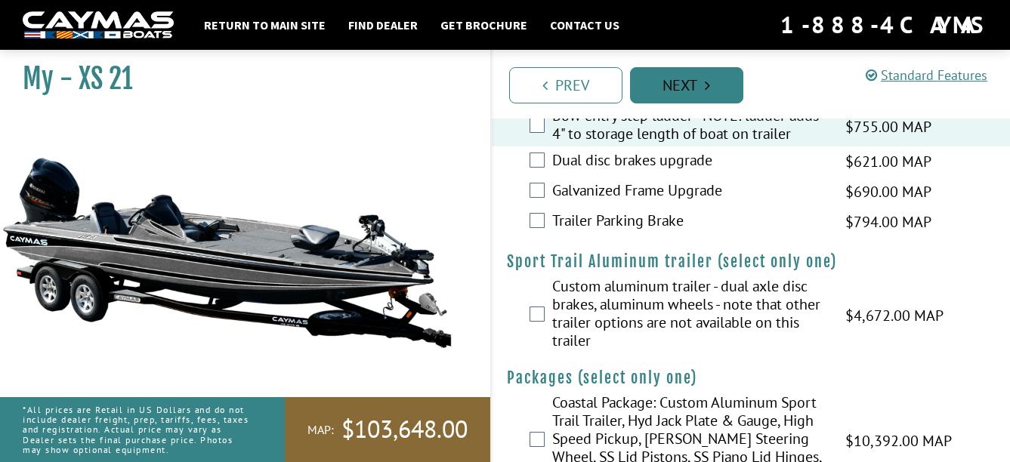
click at [689, 89] on link "Next" at bounding box center [686, 85] width 113 height 36
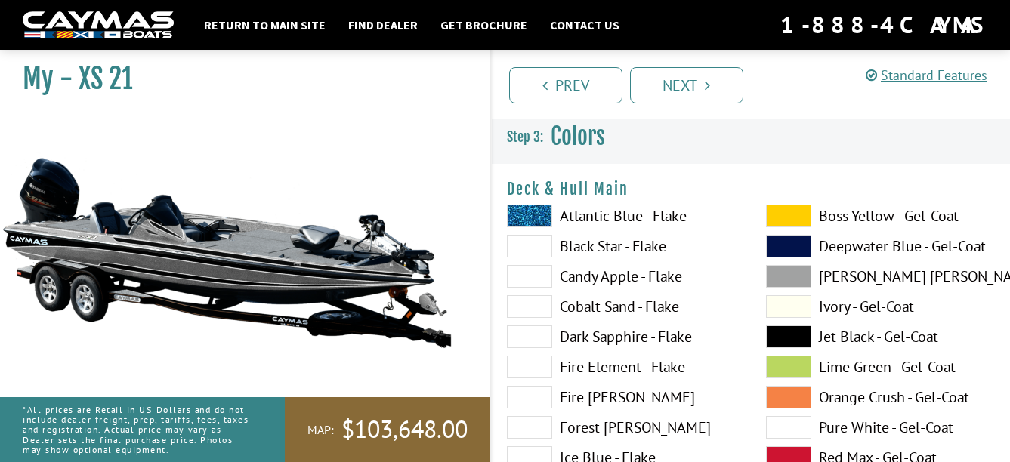
scroll to position [76, 0]
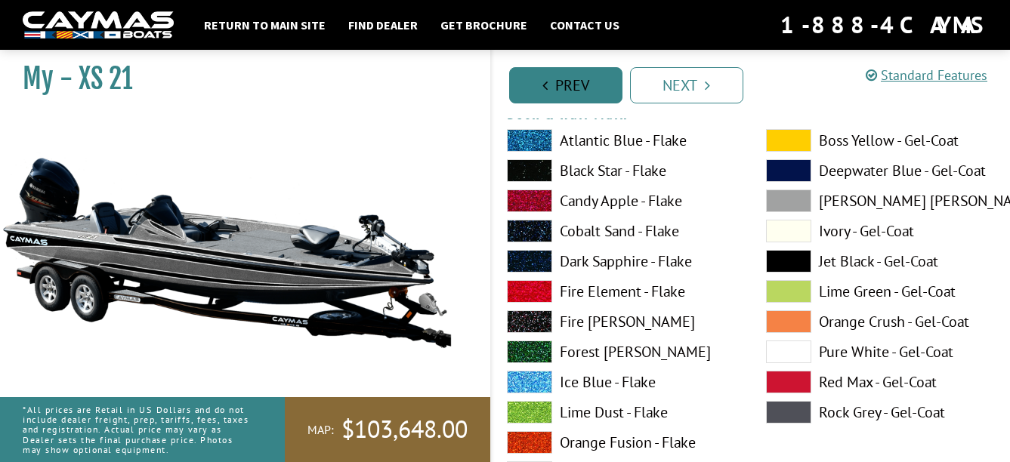
click at [552, 76] on link "Prev" at bounding box center [565, 85] width 113 height 36
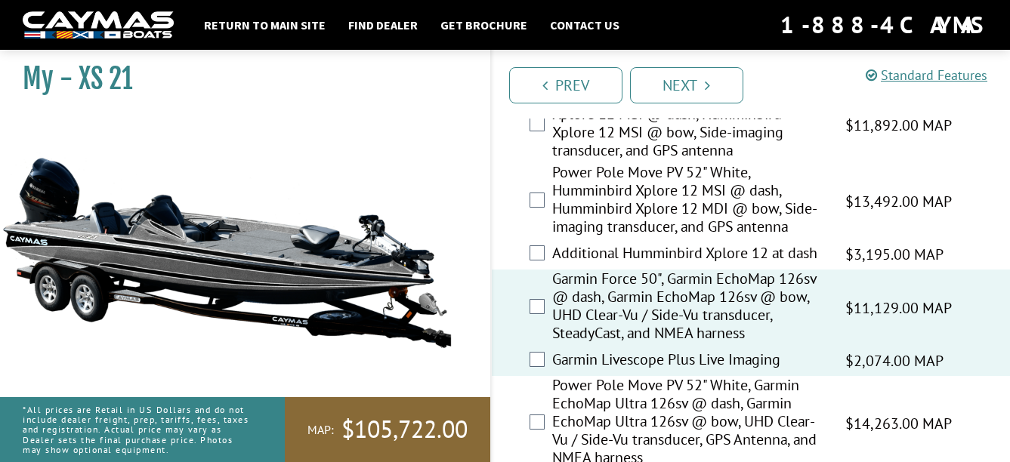
scroll to position [529, 0]
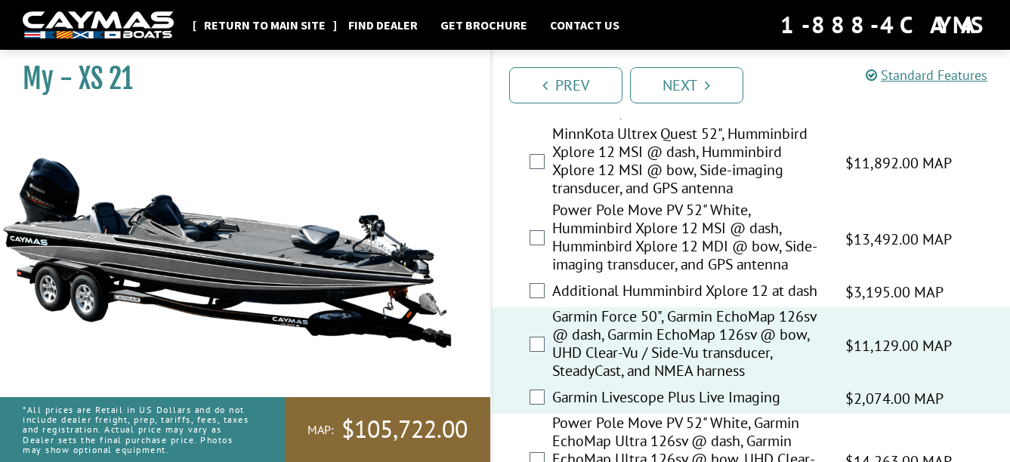
click at [296, 24] on link "Return to main site" at bounding box center [264, 25] width 137 height 20
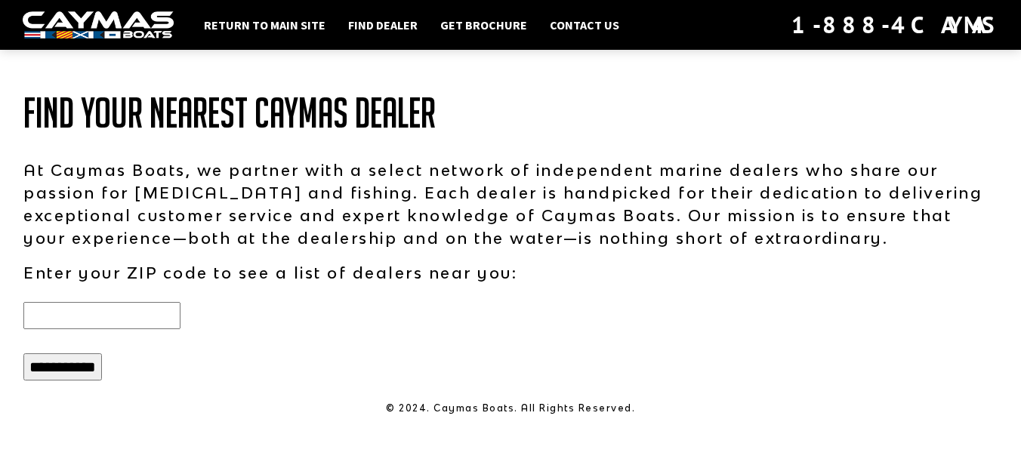
click at [113, 325] on input "text" at bounding box center [101, 315] width 157 height 27
type input "*****"
click at [23, 353] on input "**********" at bounding box center [62, 366] width 79 height 27
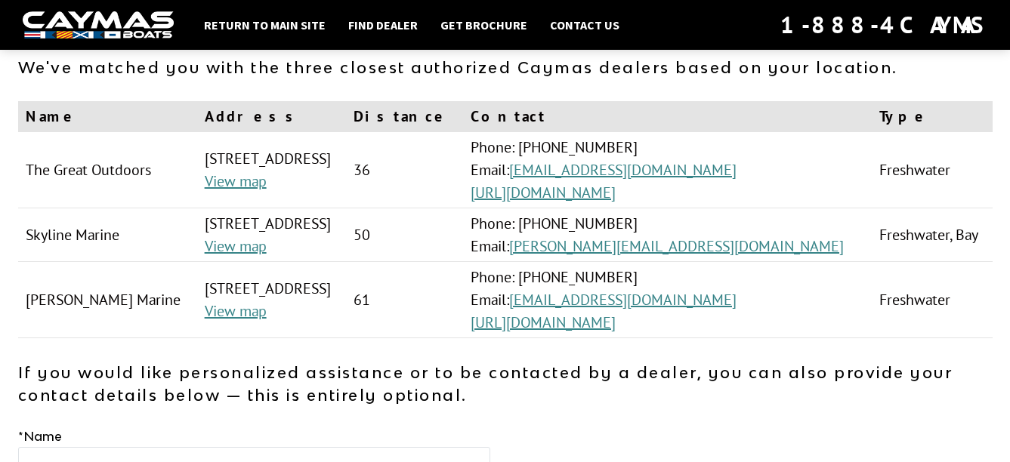
scroll to position [76, 0]
